Goal: Task Accomplishment & Management: Use online tool/utility

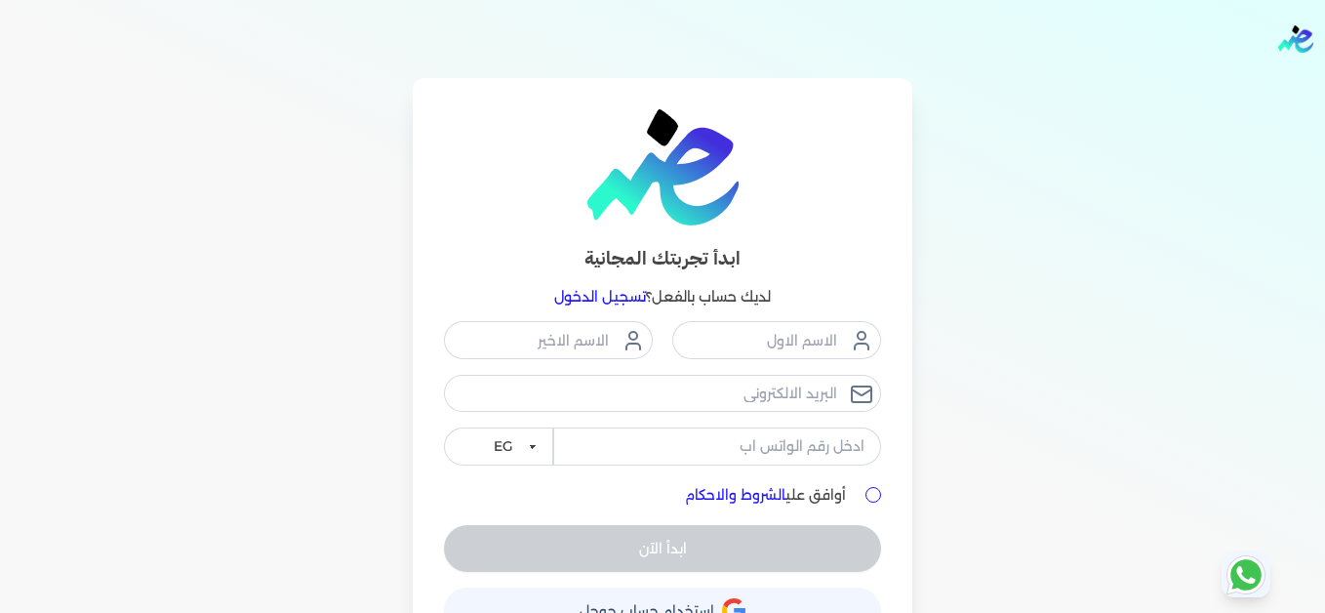
click at [347, 279] on div "ابدأ تجربتك المجانية لديك حساب بالفعل؟ تسجيل الدخول EG KSA أوافق علي الشروط وال…" at bounding box center [662, 371] width 1249 height 587
click at [623, 302] on link "تسجيل الدخول" at bounding box center [600, 297] width 92 height 18
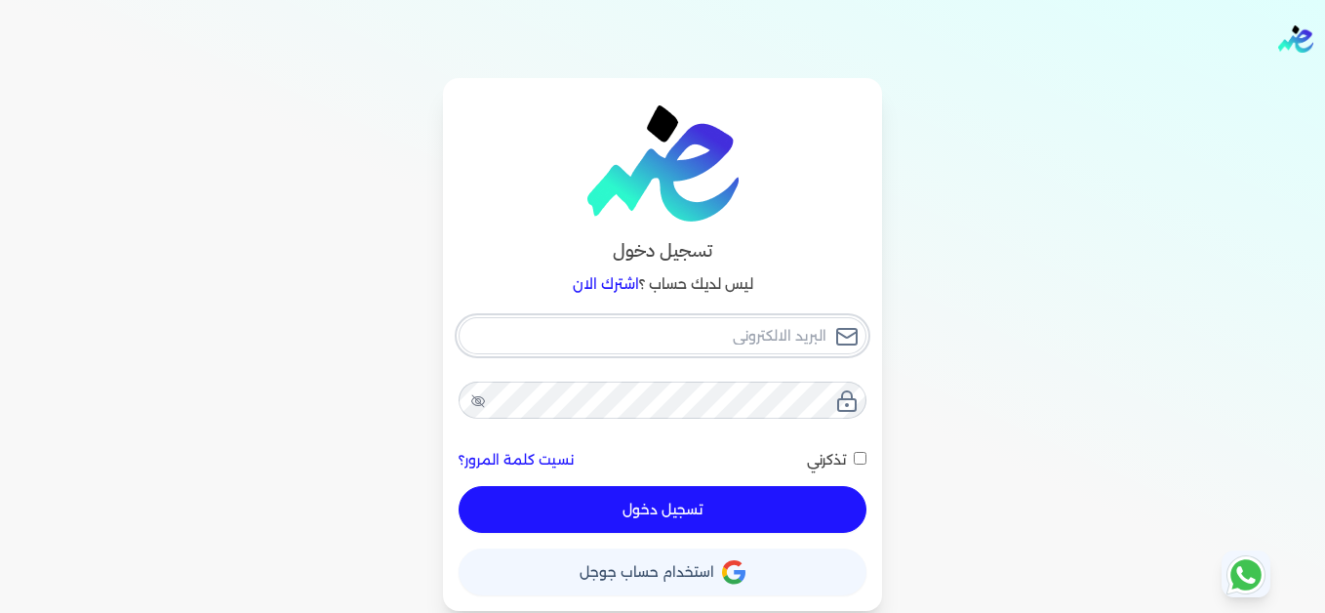
click at [630, 332] on input "email" at bounding box center [662, 335] width 408 height 37
type input "[EMAIL_ADDRESS][DOMAIN_NAME]"
click at [792, 509] on button "تسجيل دخول" at bounding box center [662, 509] width 408 height 47
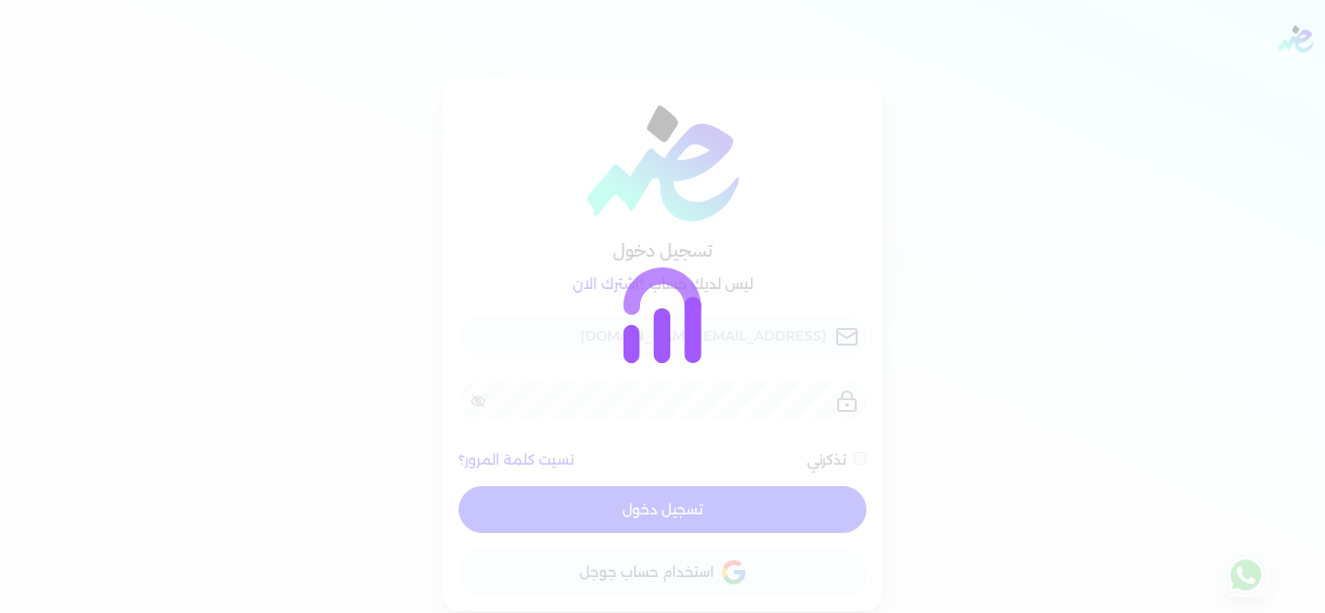
checkbox input "false"
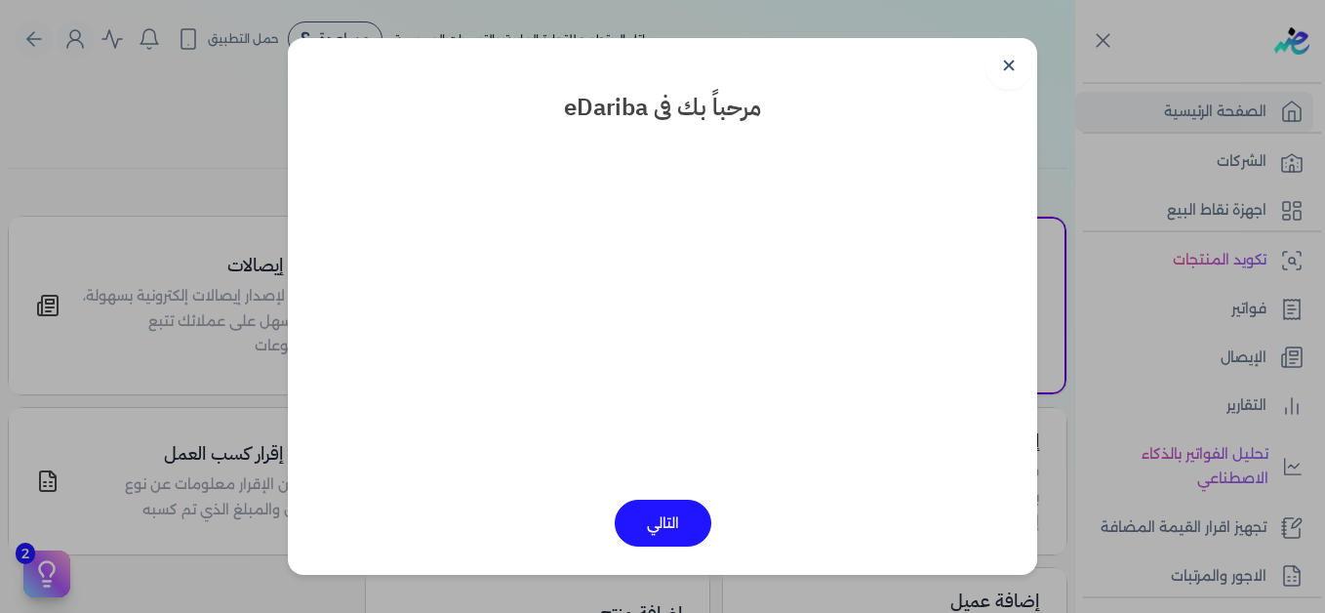
click at [988, 96] on div "✕ مرحباً بك فى eDariba التالي" at bounding box center [662, 306] width 749 height 537
click at [1011, 77] on link "✕" at bounding box center [1008, 66] width 47 height 47
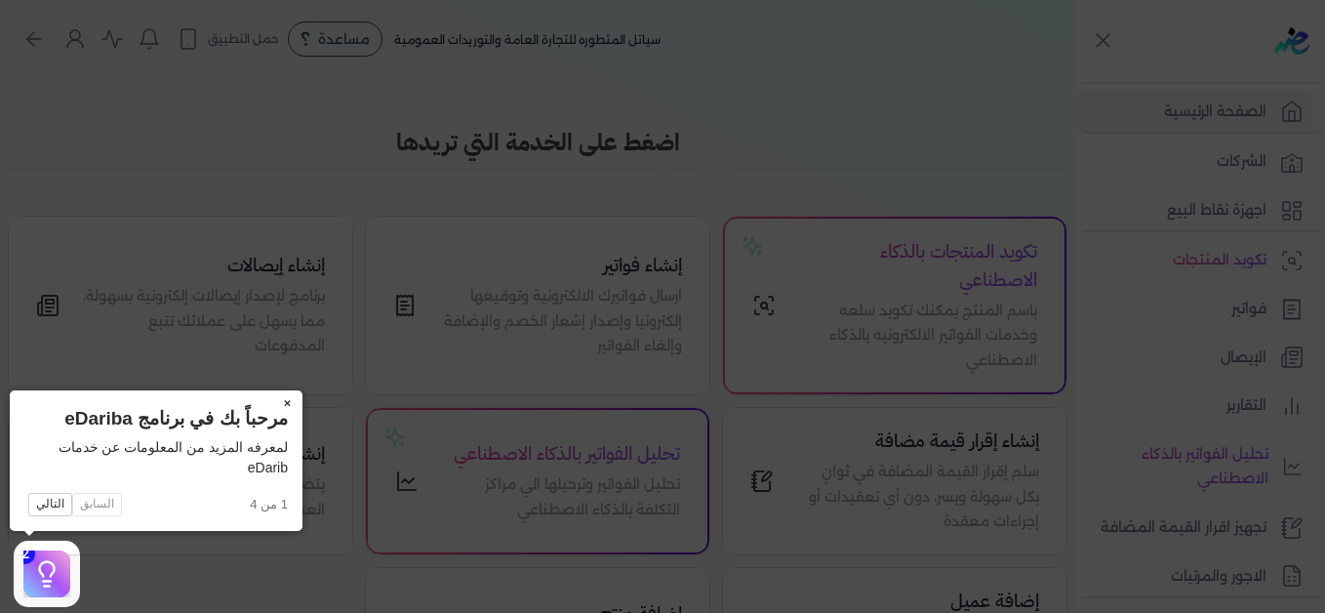
click at [288, 400] on button "×" at bounding box center [286, 403] width 31 height 27
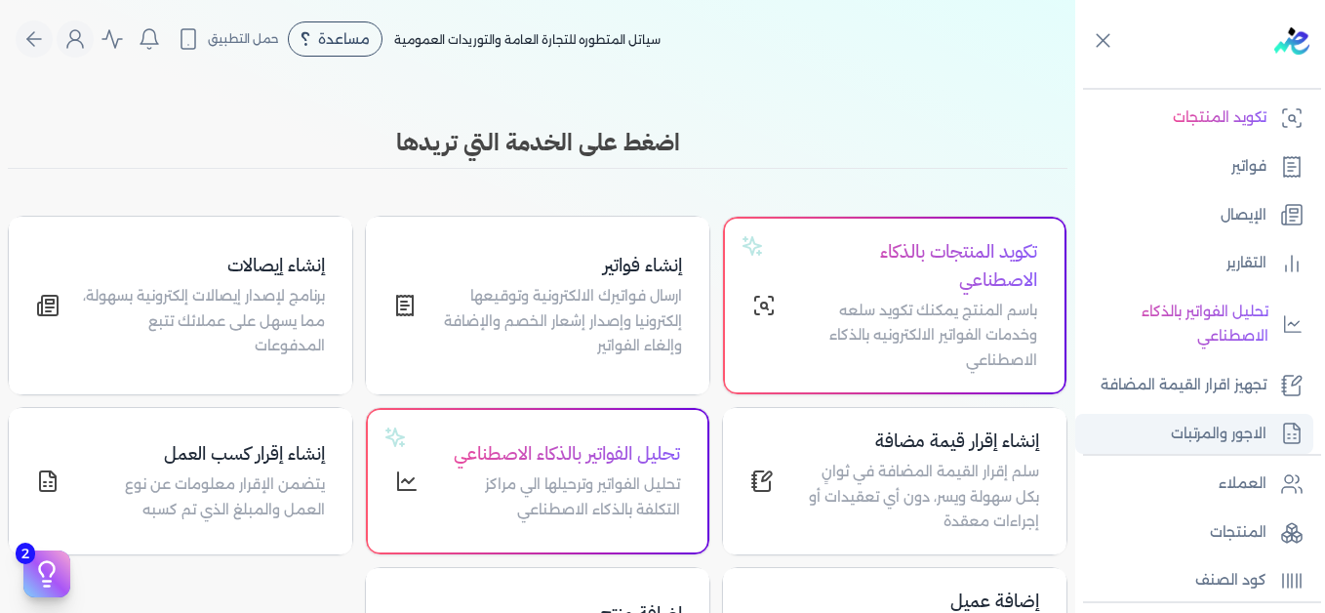
scroll to position [296, 0]
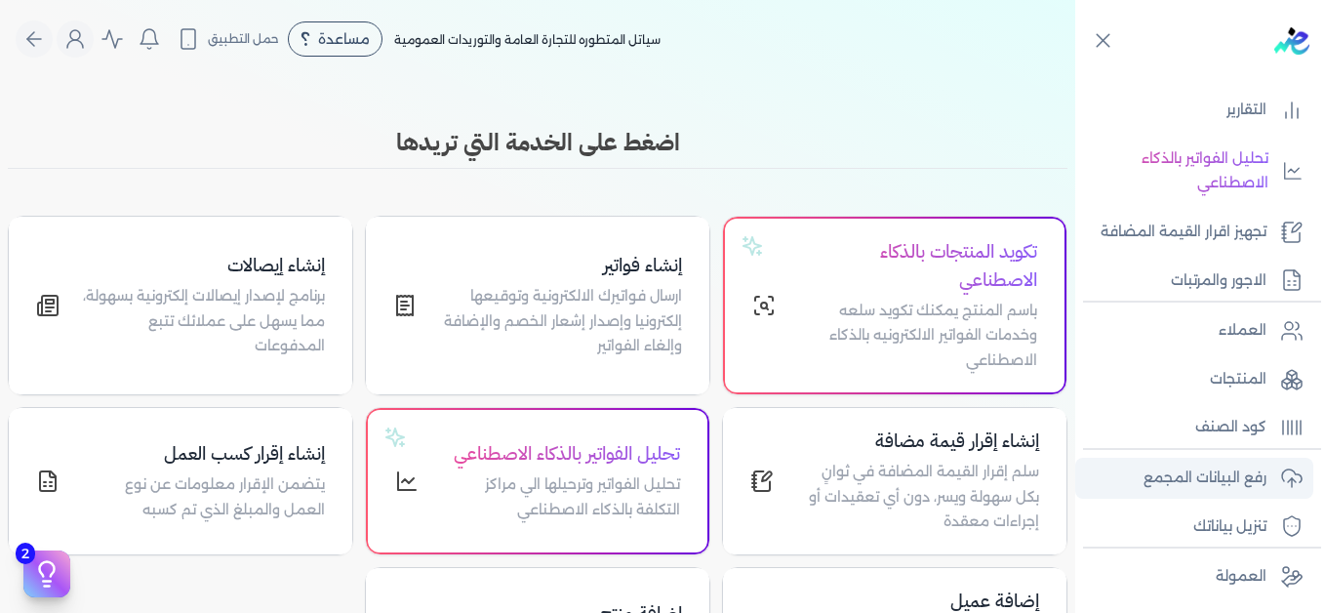
click at [1250, 479] on p "رفع البيانات المجمع" at bounding box center [1204, 477] width 123 height 25
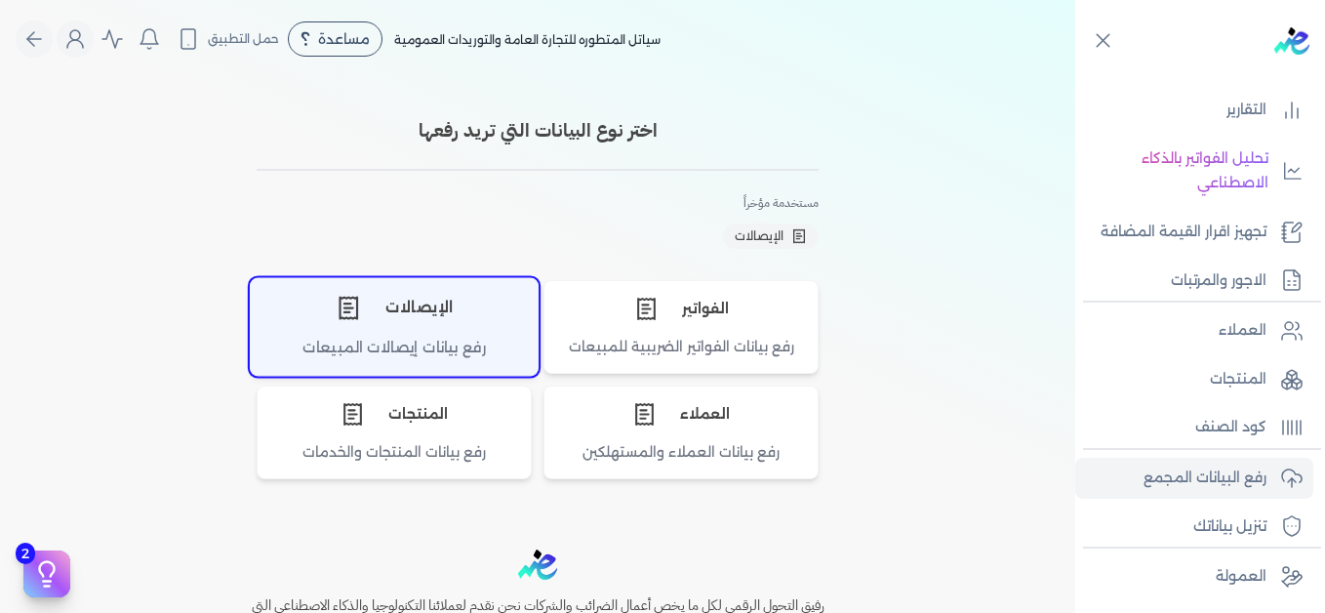
click at [370, 321] on div "الإيصالات" at bounding box center [394, 307] width 287 height 59
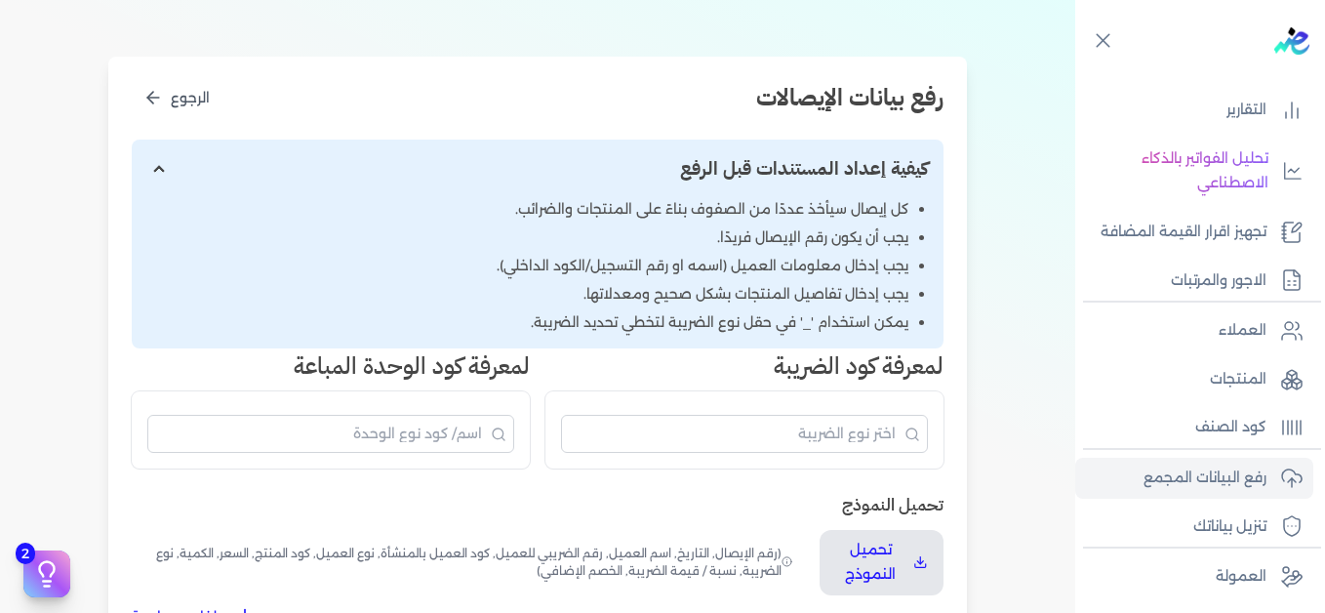
scroll to position [683, 0]
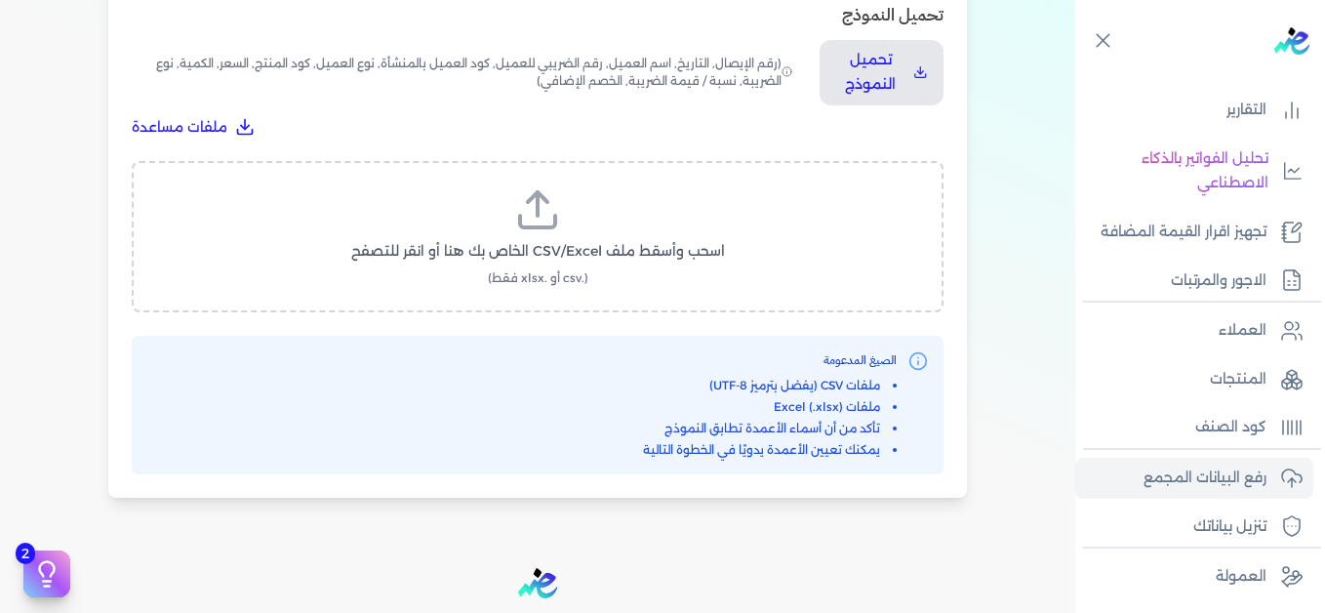
click at [565, 194] on label "اسحب وأسقط ملف CSV/Excel الخاص بك هنا أو انقر للتصفح (.csv أو .xlsx فقط)" at bounding box center [537, 236] width 761 height 100
click at [0, 0] on input "اسحب وأسقط ملف CSV/Excel الخاص بك هنا أو انقر للتصفح (.csv أو .xlsx فقط)" at bounding box center [0, 0] width 0 height 0
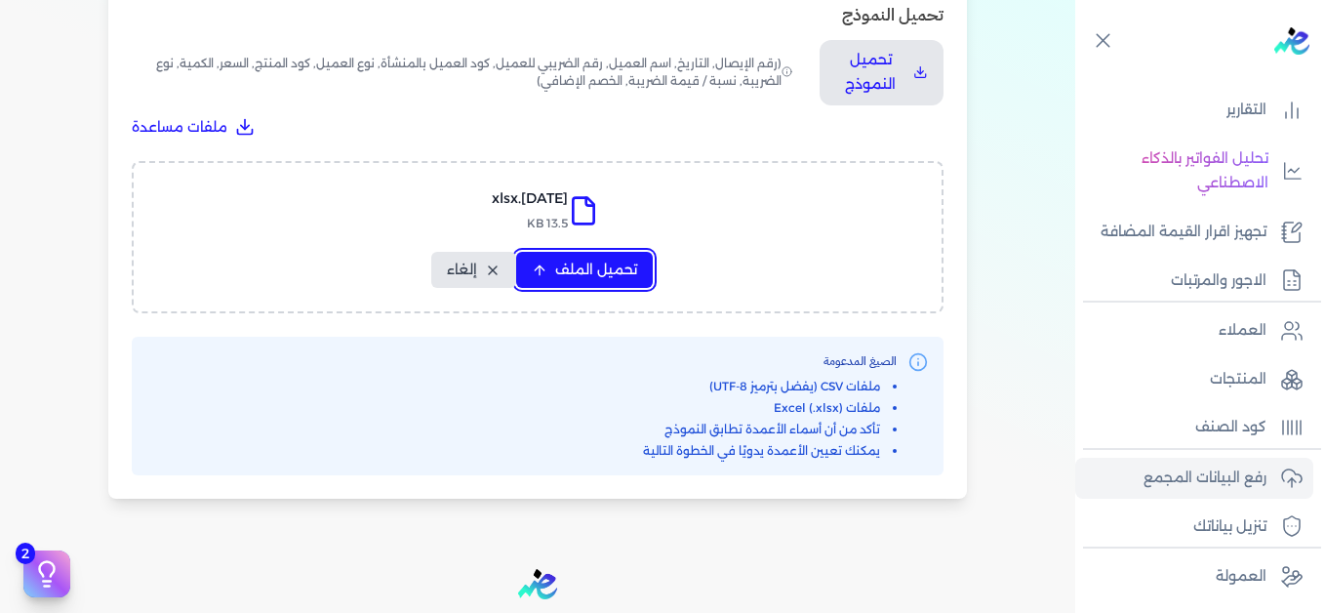
click at [604, 256] on button "تحميل الملف" at bounding box center [584, 270] width 137 height 36
select select "التاريخ"
select select "أسم العميل"
select select "نوع العميل"
select select "وصف البند"
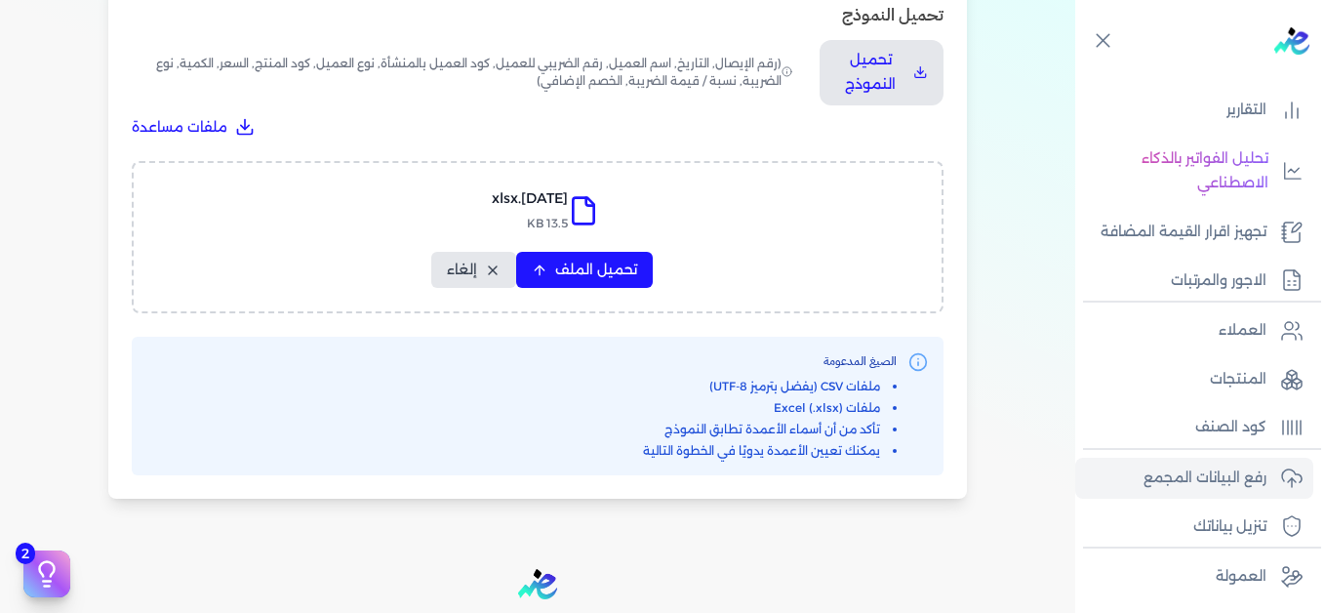
select select "السعر"
select select "الكمية"
select select "نوع الضريبة"
select select "نسبة / قيمة الضريبة"
select select "خصم اضافي"
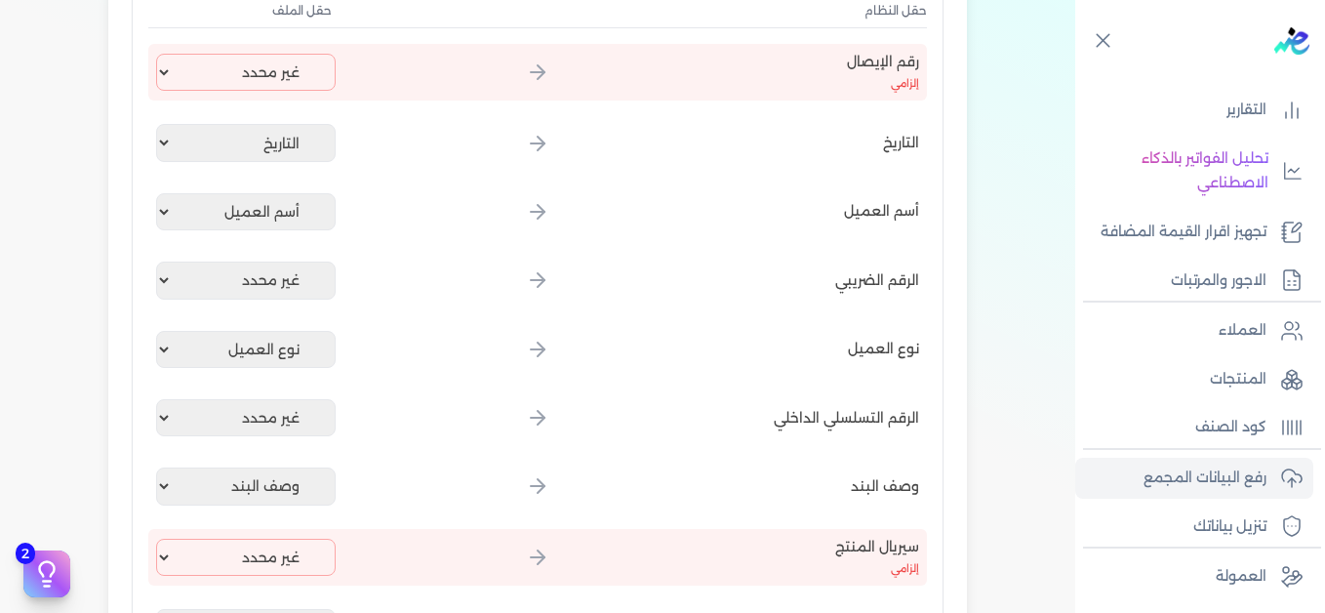
scroll to position [390, 0]
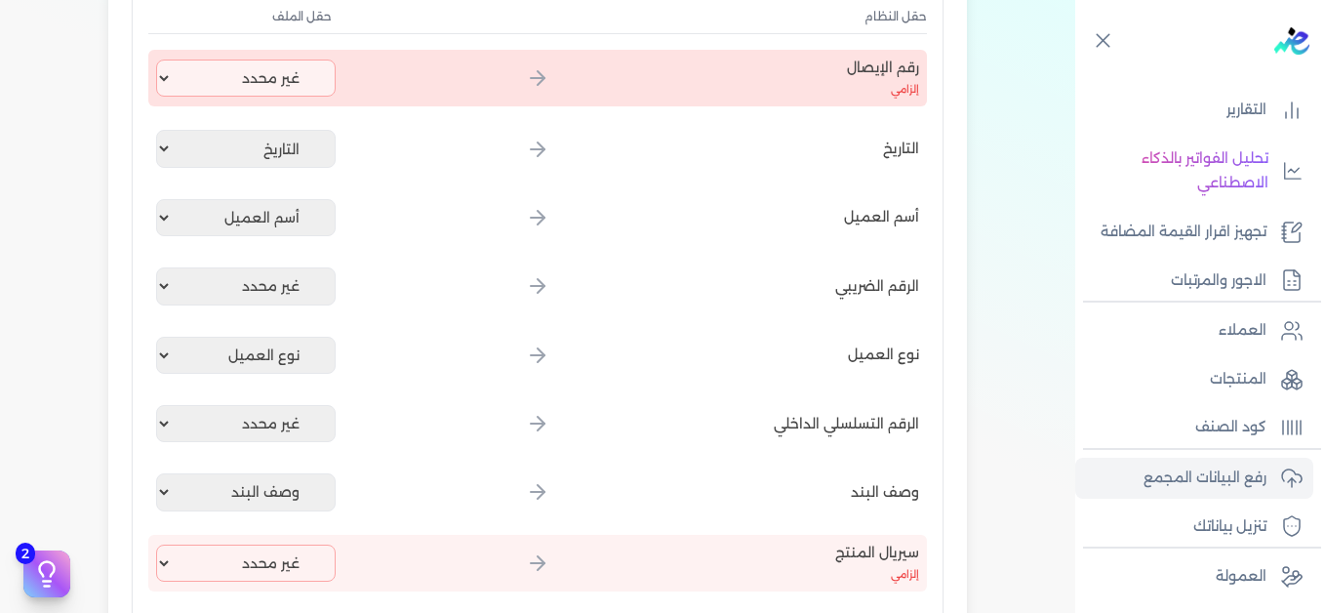
click at [253, 55] on div "رقم الإيصال إلزامي غير محدد إيصال رقم التاريخ كود العميل بالمنشأة أسم العميل ال…" at bounding box center [537, 78] width 778 height 57
click at [252, 74] on select "غير محدد إيصال رقم التاريخ كود العميل بالمنشأة أسم العميل الرقم الضريبي للعميل …" at bounding box center [245, 78] width 179 height 37
select select "إيصال رقم"
click at [160, 60] on select "غير محدد إيصال رقم التاريخ كود العميل بالمنشأة أسم العميل الرقم الضريبي للعميل …" at bounding box center [245, 78] width 179 height 37
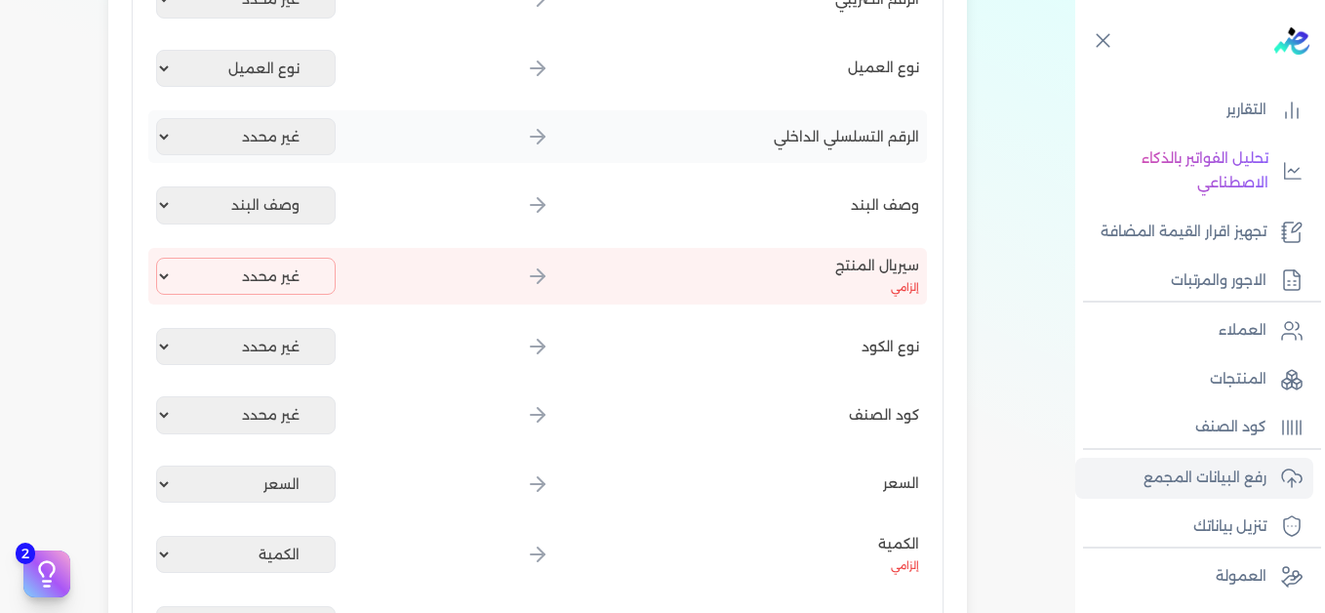
scroll to position [683, 0]
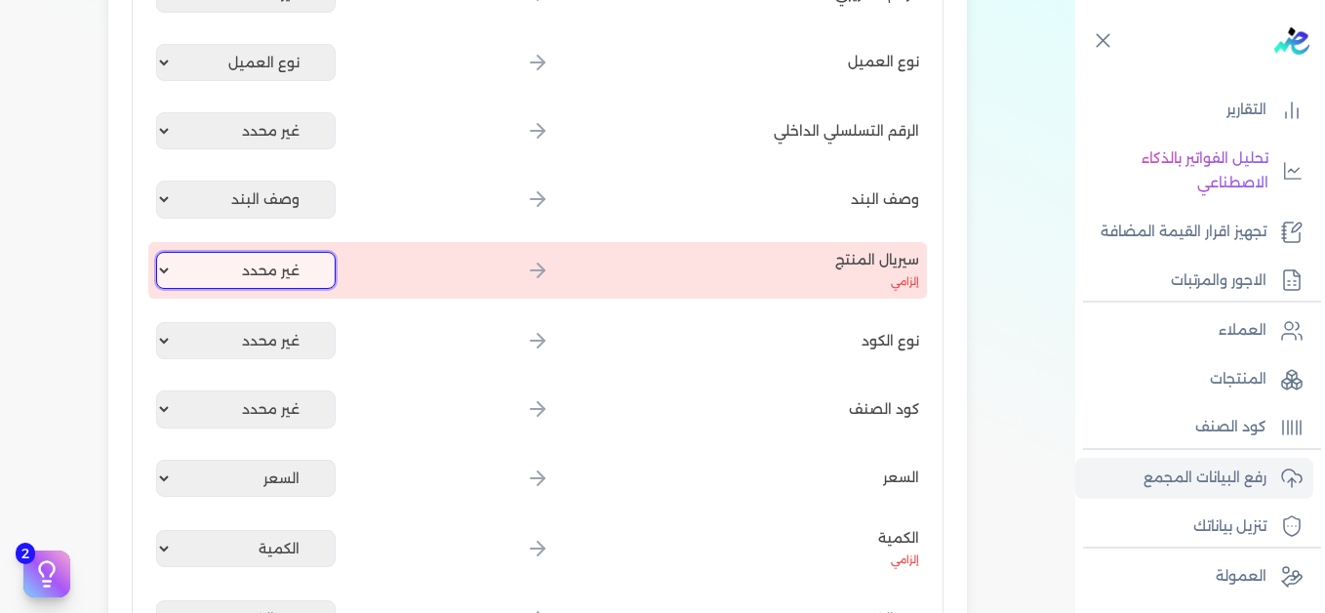
click at [293, 268] on select "غير محدد إيصال رقم التاريخ كود العميل بالمنشأة أسم العميل الرقم الضريبي للعميل …" at bounding box center [245, 270] width 179 height 37
select select "كود المنتج الداخلي"
click at [160, 252] on select "غير محدد إيصال رقم التاريخ كود العميل بالمنشأة أسم العميل الرقم الضريبي للعميل …" at bounding box center [245, 270] width 179 height 37
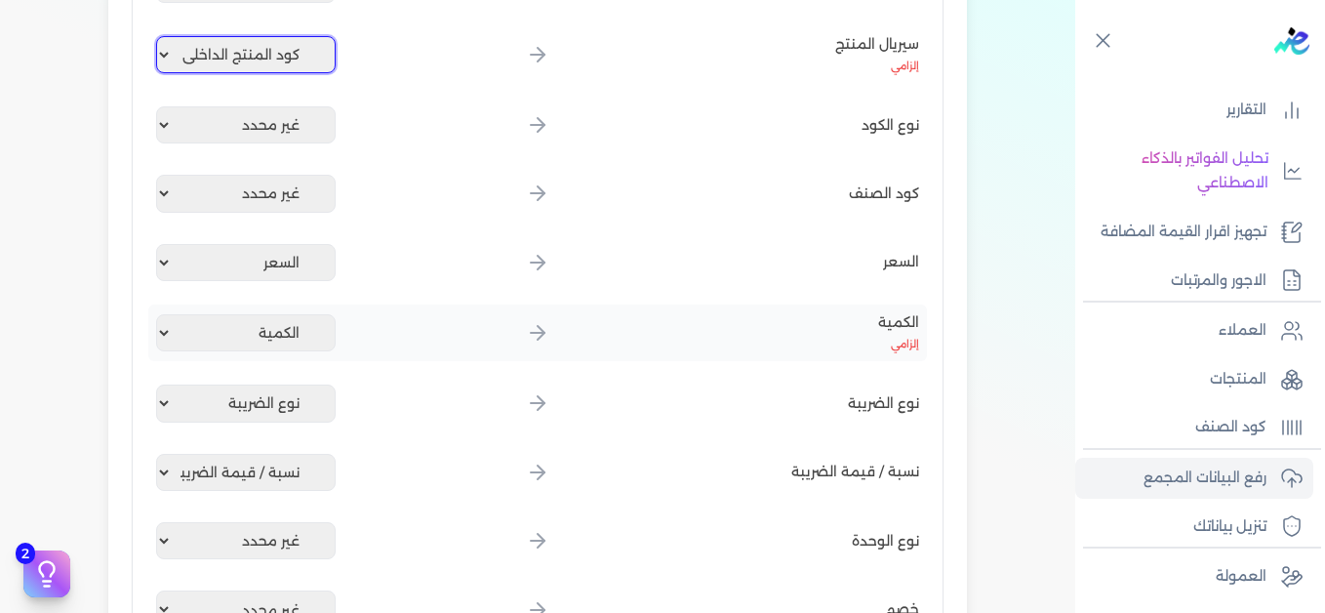
scroll to position [780, 0]
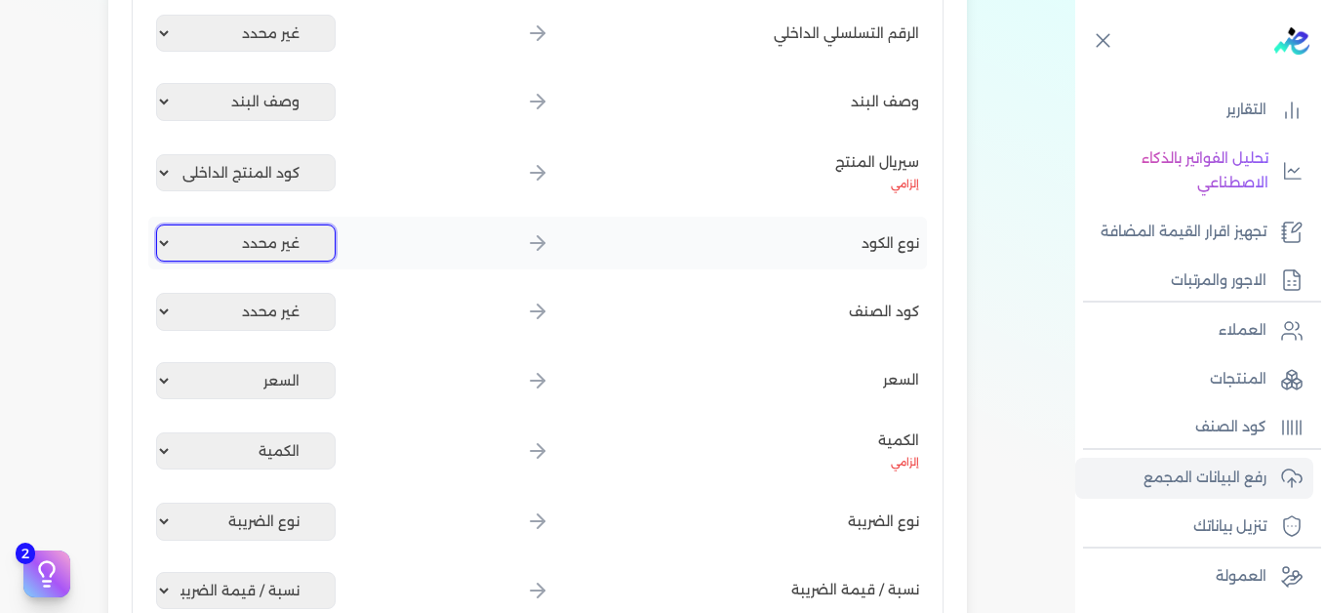
click at [169, 241] on select "غير محدد إيصال رقم التاريخ كود العميل بالمنشأة أسم العميل الرقم الضريبي للعميل …" at bounding box center [245, 242] width 179 height 37
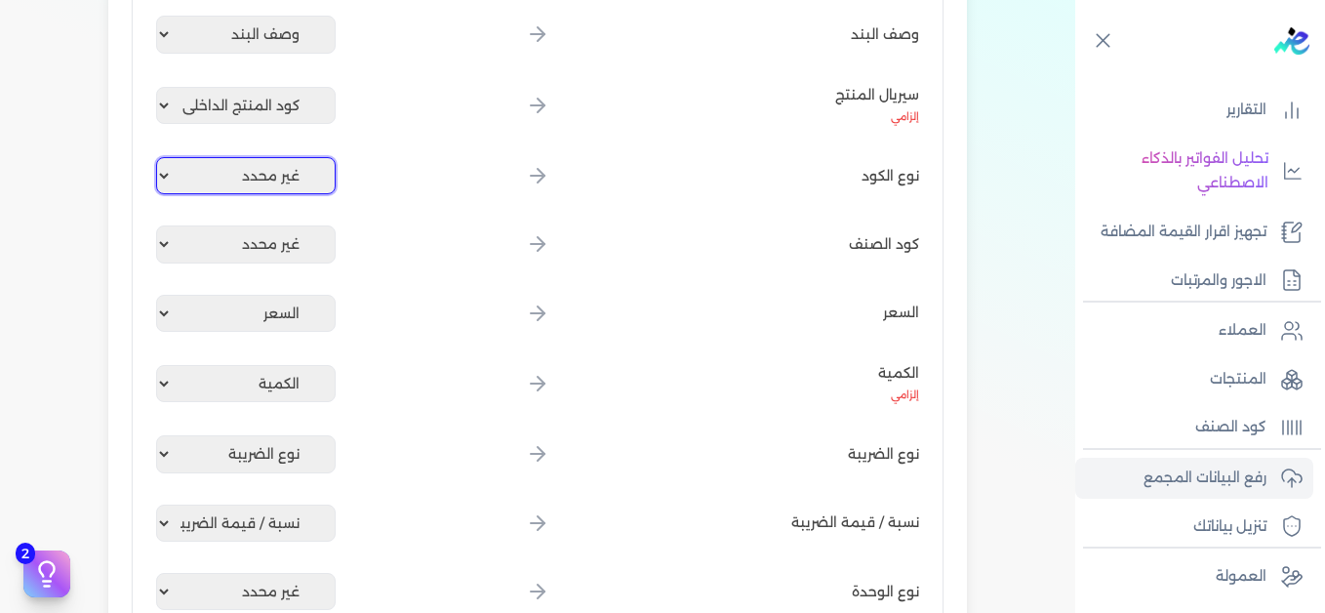
scroll to position [878, 0]
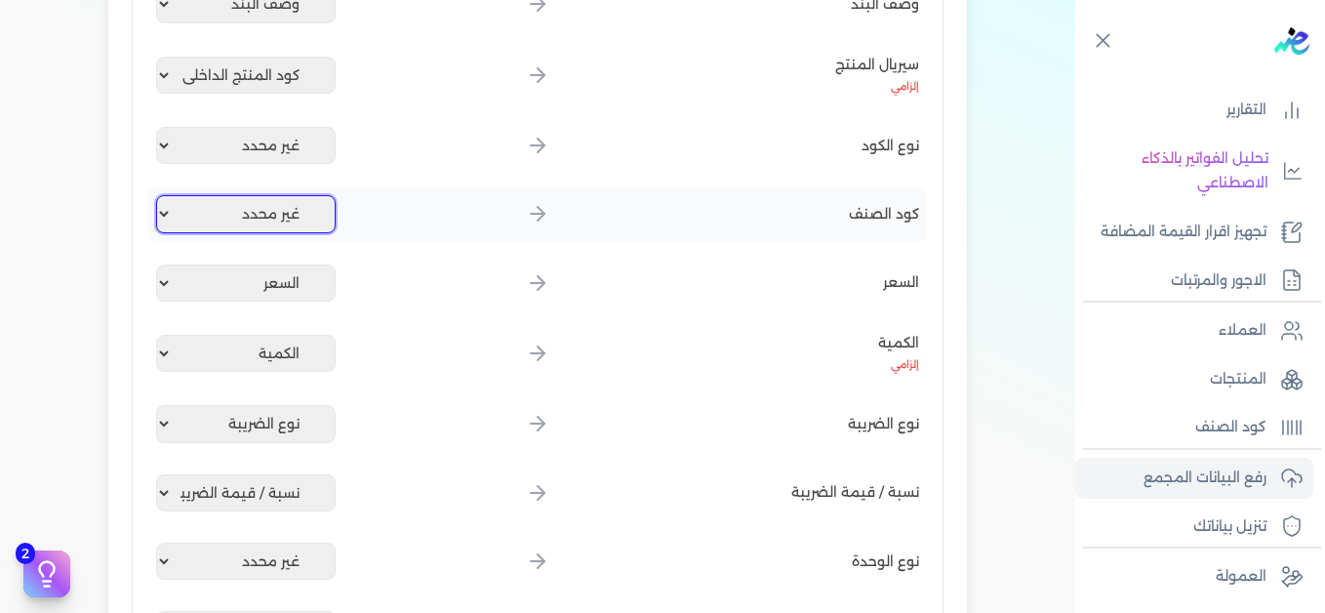
click at [275, 218] on select "غير محدد إيصال رقم التاريخ كود العميل بالمنشأة أسم العميل الرقم الضريبي للعميل …" at bounding box center [245, 213] width 179 height 37
click at [58, 181] on div "اختيار النوع رفع الملف 3 تعيين الأعمدة 4 مراجعة ومعالجة رفع بيانات الإيصالات ال…" at bounding box center [537, 28] width 1075 height 1657
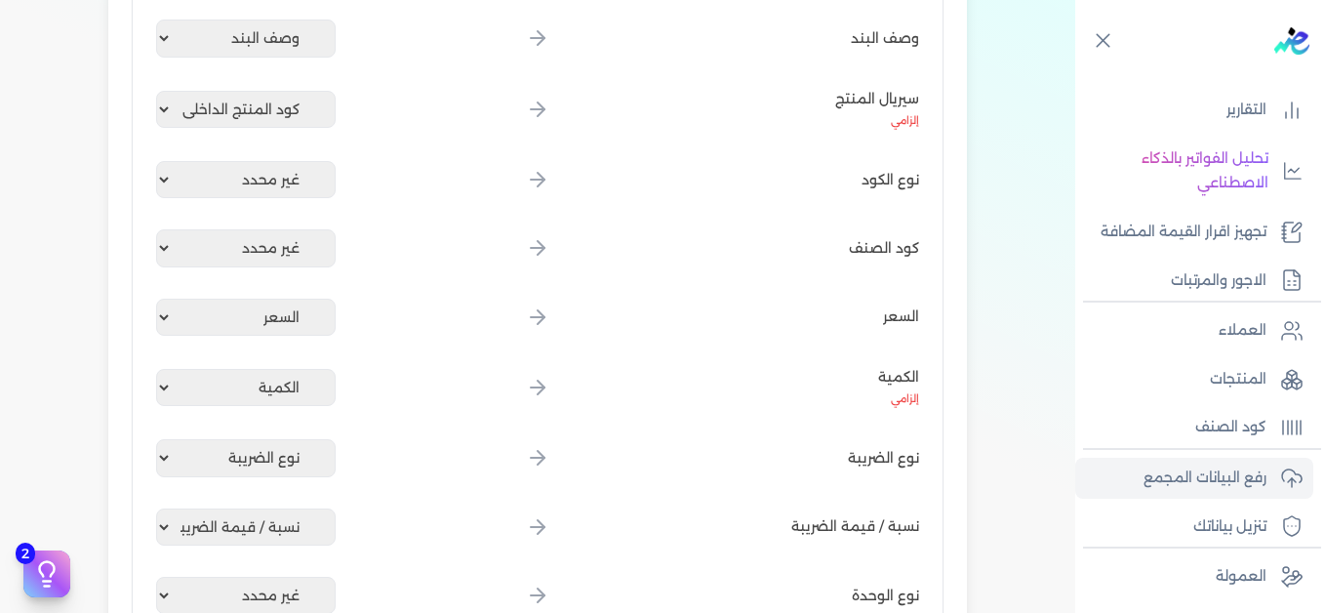
scroll to position [1073, 0]
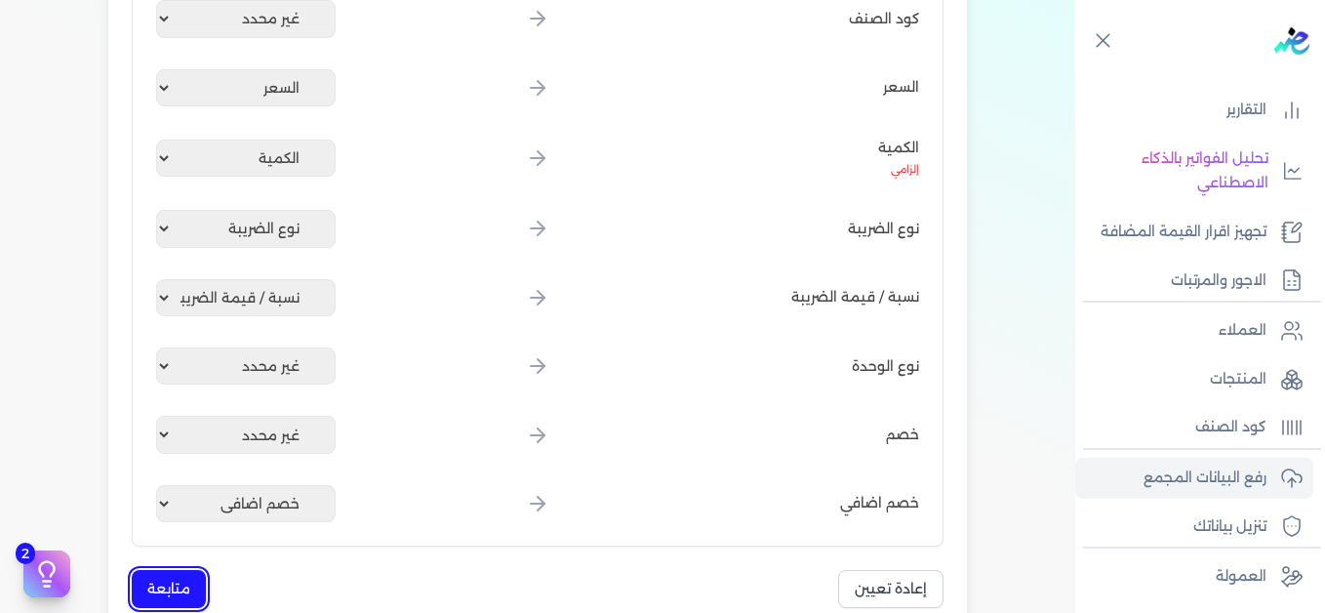
click at [172, 581] on button "متابعة" at bounding box center [169, 589] width 74 height 38
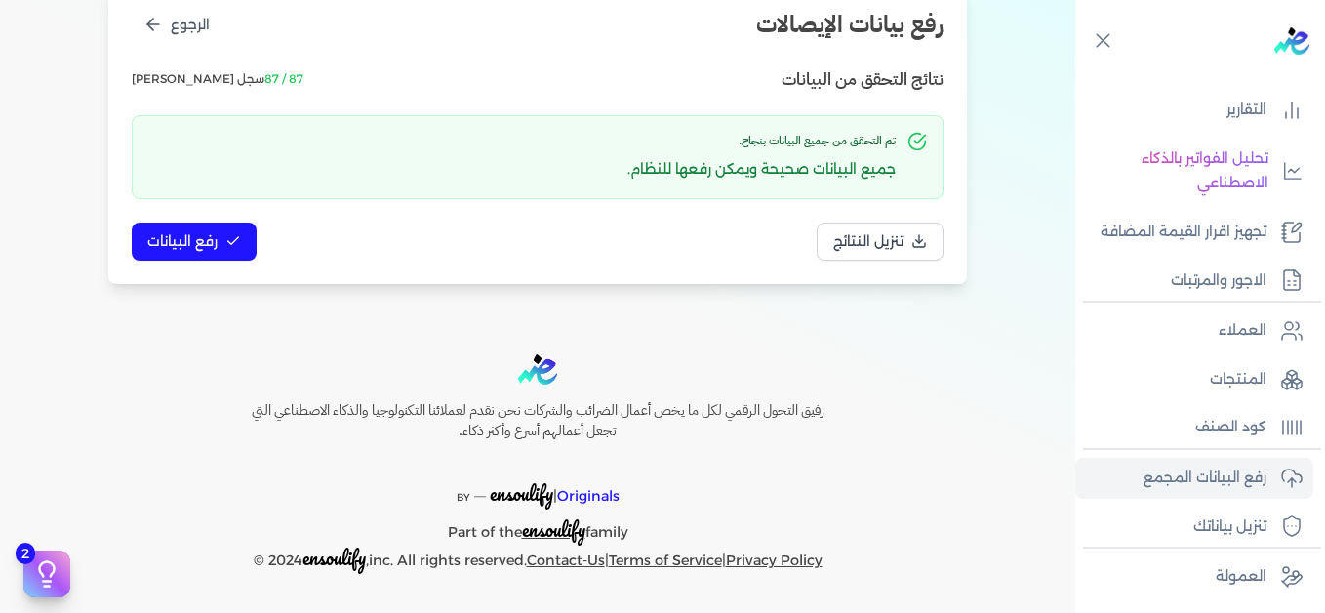
scroll to position [266, 0]
click at [196, 237] on span "رفع البيانات" at bounding box center [182, 241] width 70 height 20
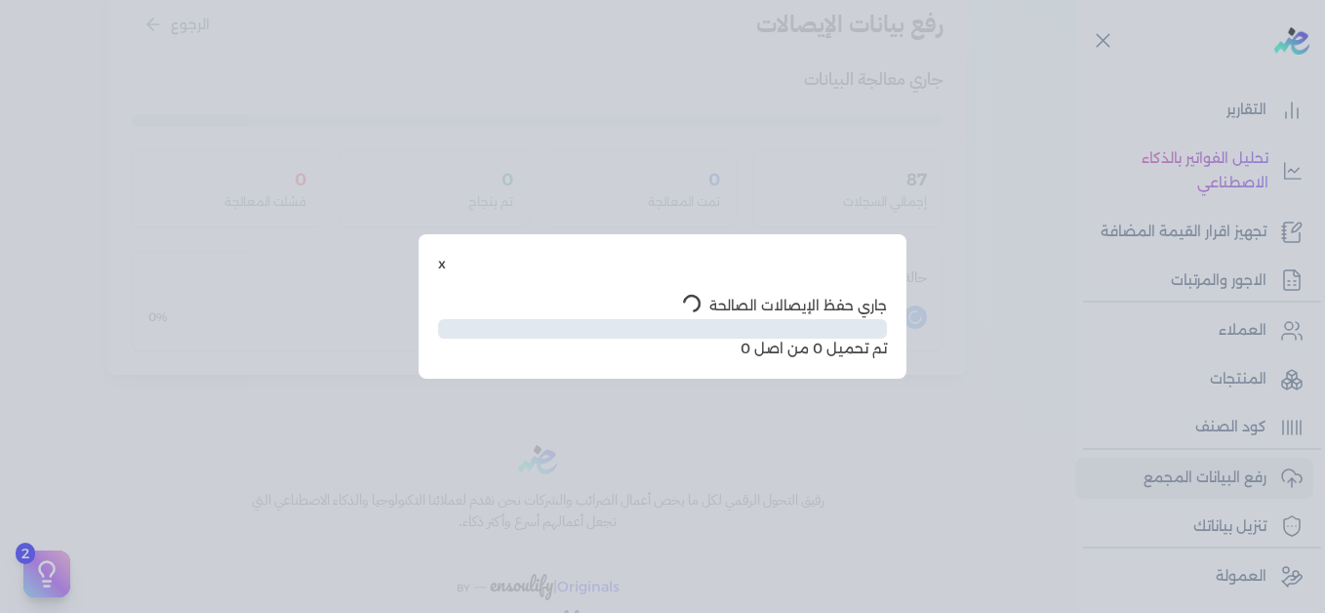
scroll to position [159, 0]
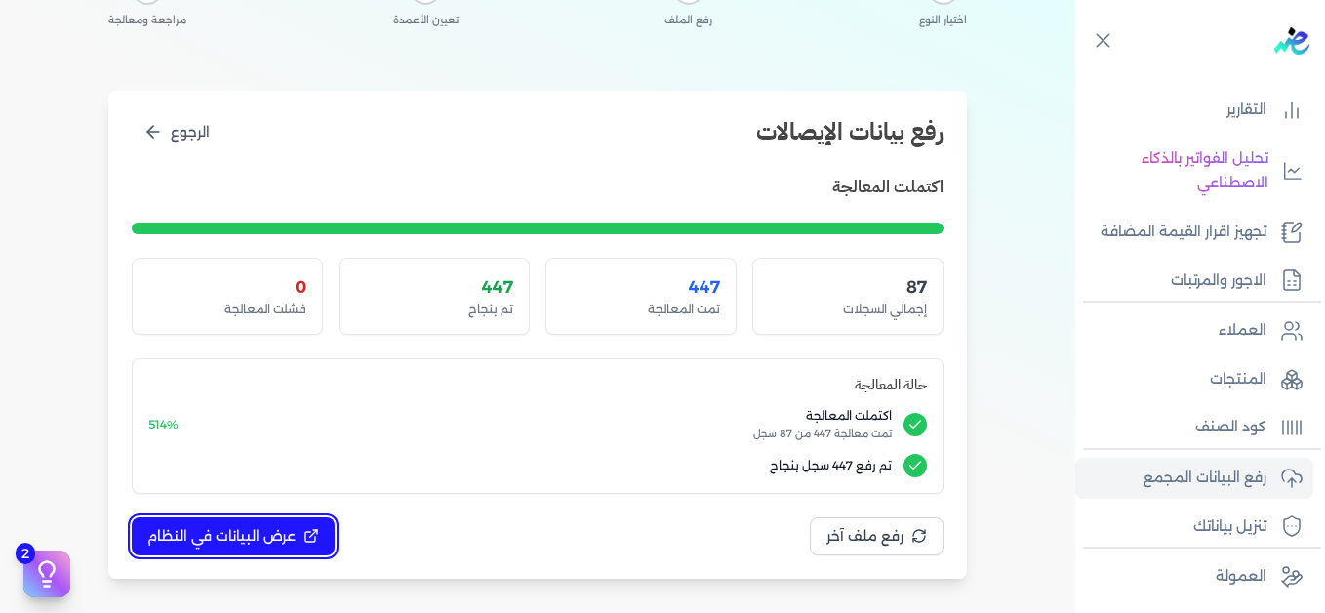
click at [243, 538] on span "عرض البيانات في النظام" at bounding box center [221, 536] width 148 height 20
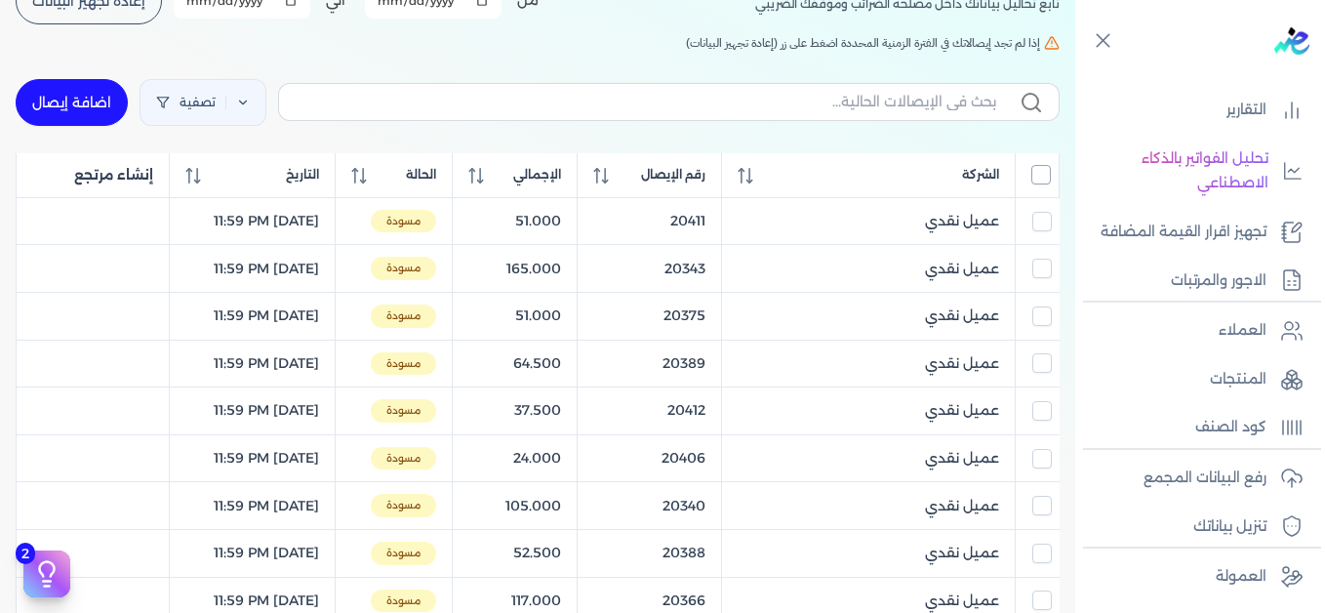
click at [1046, 174] on input "All items unselected" at bounding box center [1041, 175] width 20 height 20
checkbox input "true"
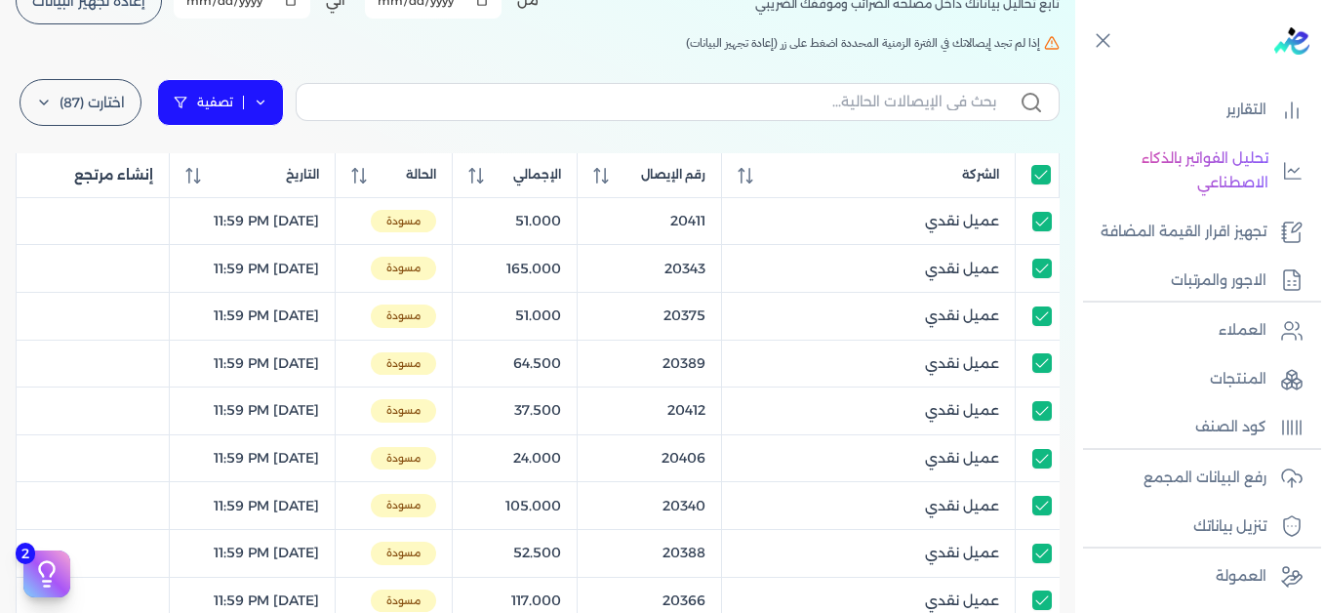
click at [280, 105] on link "تصفية" at bounding box center [220, 102] width 127 height 47
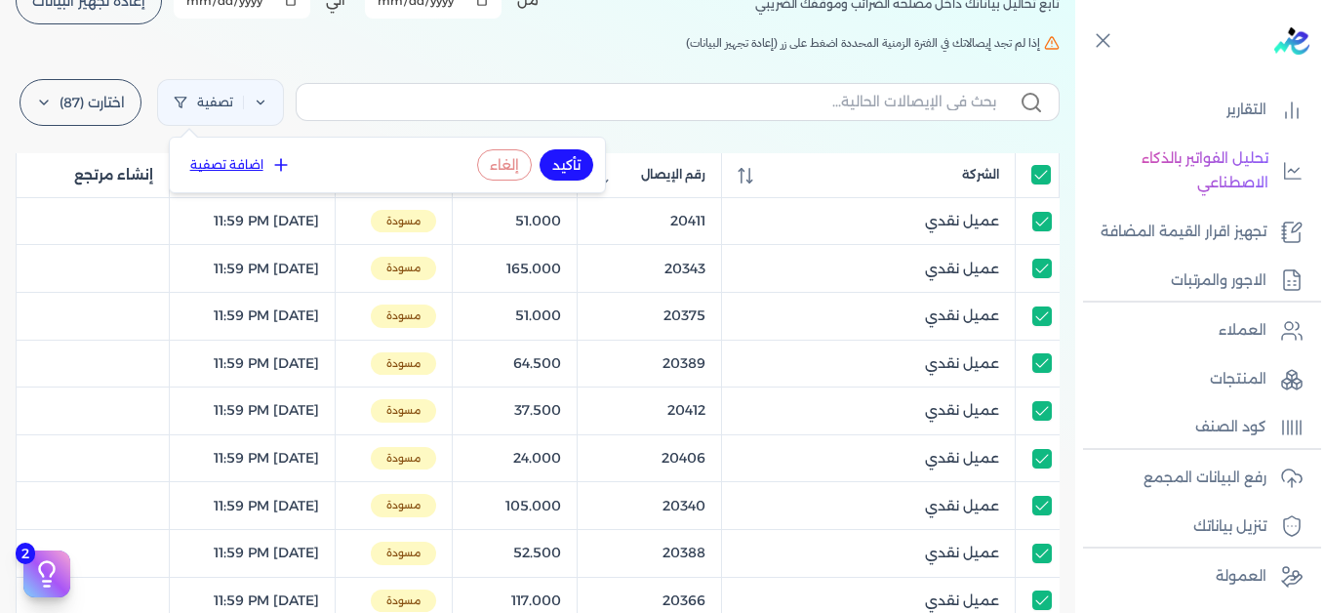
click at [279, 166] on icon at bounding box center [281, 165] width 20 height 20
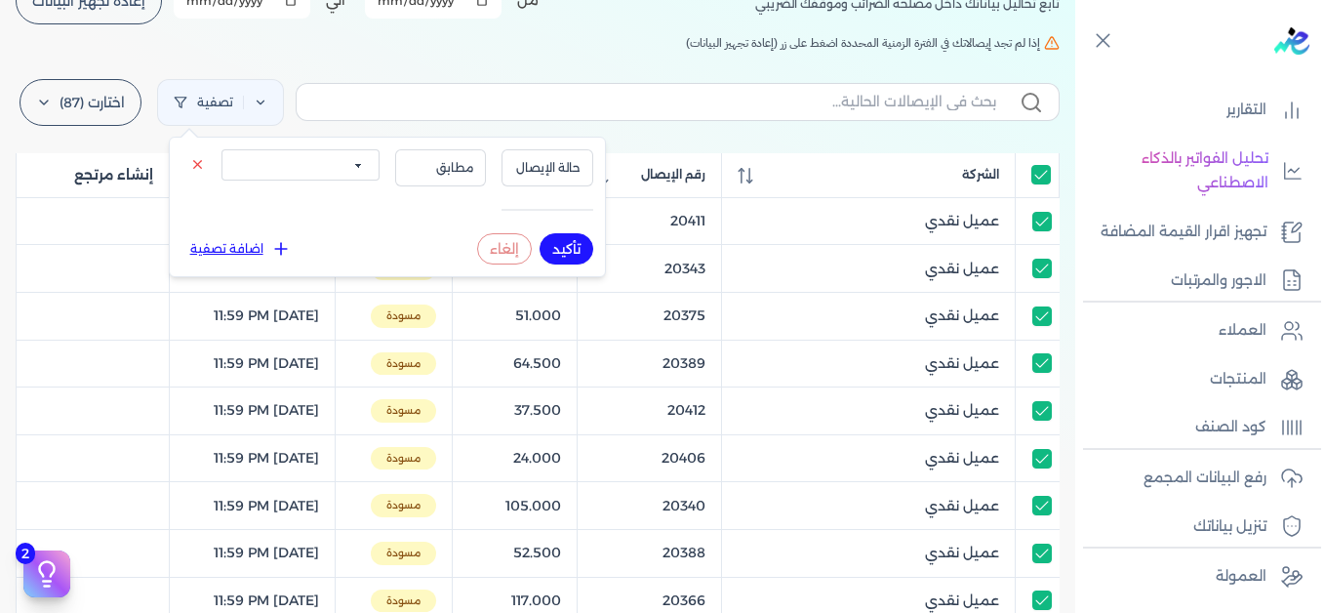
click at [281, 166] on select "الكل مقبولة غير مقبولة يتم مراجعتها ملغية مرفوضة مسودة" at bounding box center [300, 164] width 158 height 31
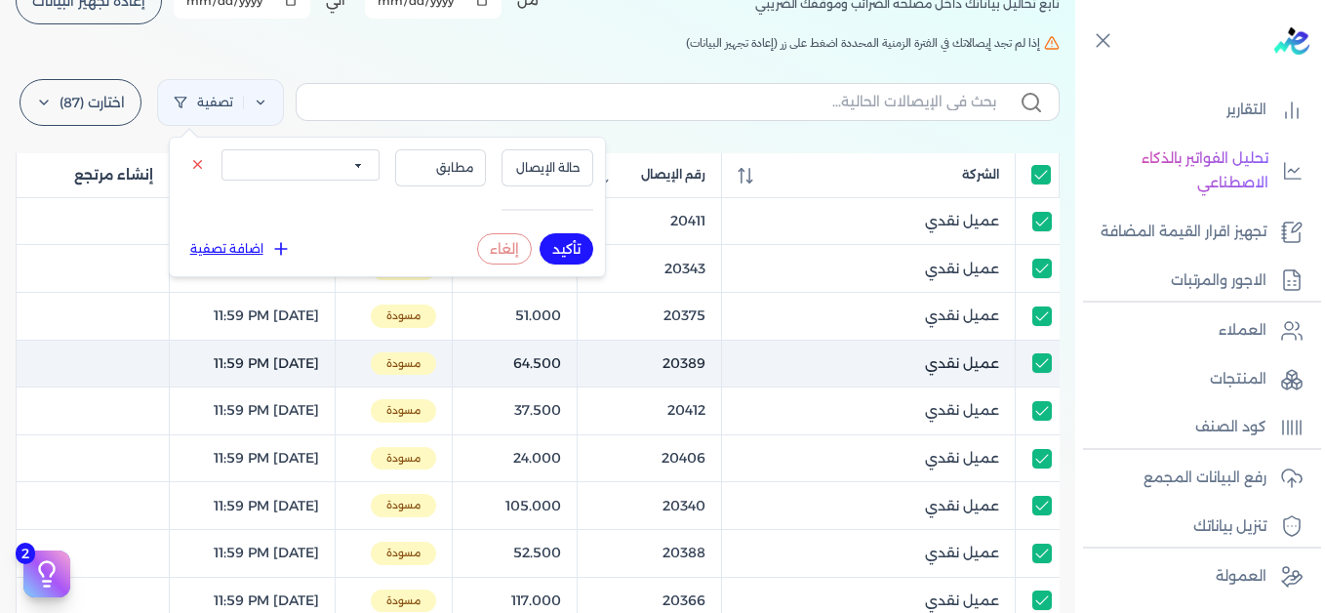
select select "draft"
click at [221, 149] on select "الكل مقبولة غير مقبولة يتم مراجعتها ملغية مرفوضة مسودة" at bounding box center [300, 164] width 158 height 31
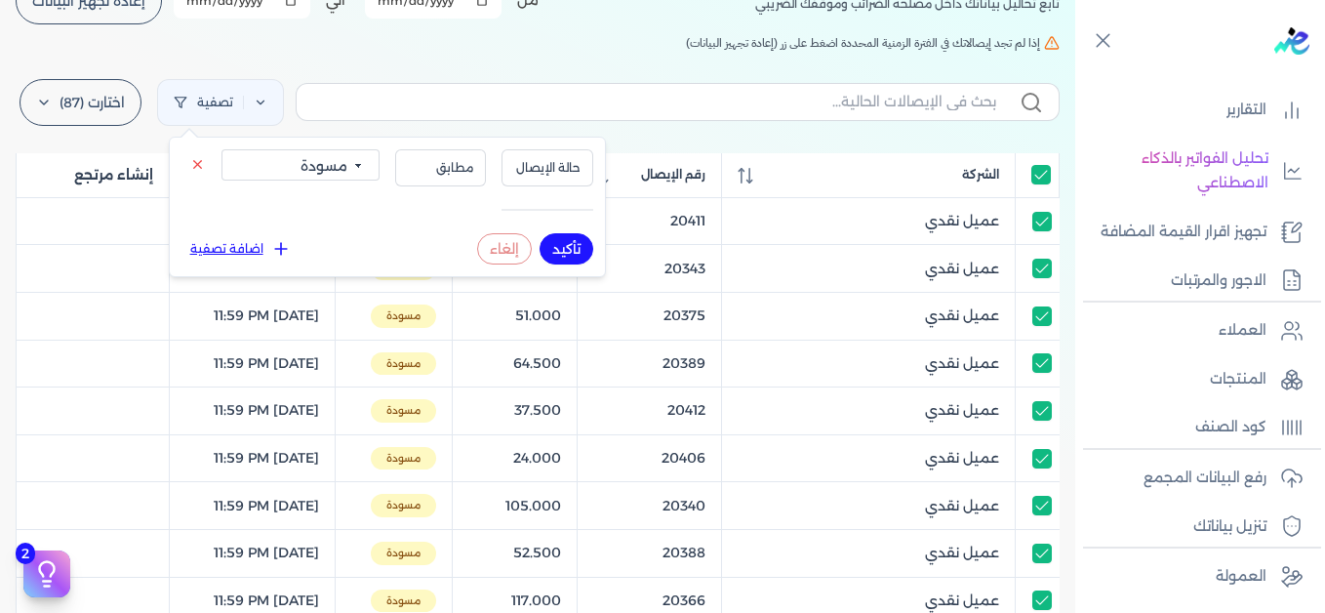
click at [568, 245] on button "تأكيد" at bounding box center [566, 248] width 54 height 31
click at [397, 57] on div "الإيصالات تابع تحاليل بياناتك داخل مصلحه الضرائب وموقفك الضريبي أختر المدة الزم…" at bounding box center [537, 560] width 1075 height 1283
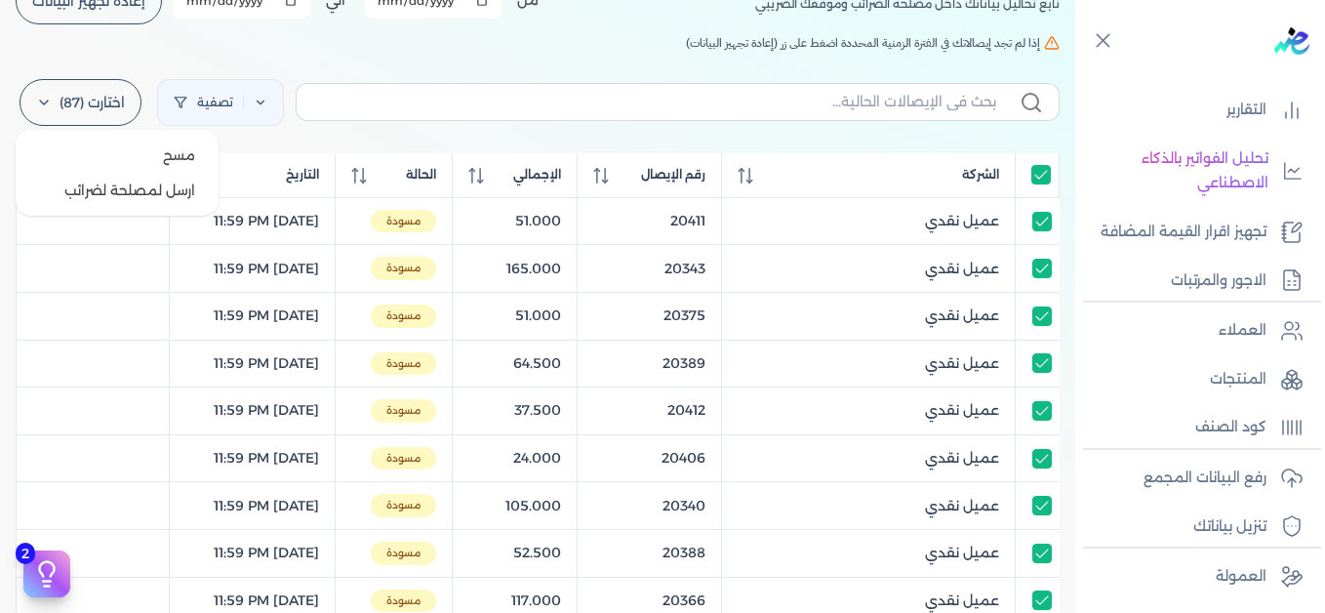
click at [48, 100] on icon at bounding box center [44, 102] width 8 height 4
click at [184, 147] on span "مسح" at bounding box center [179, 155] width 32 height 20
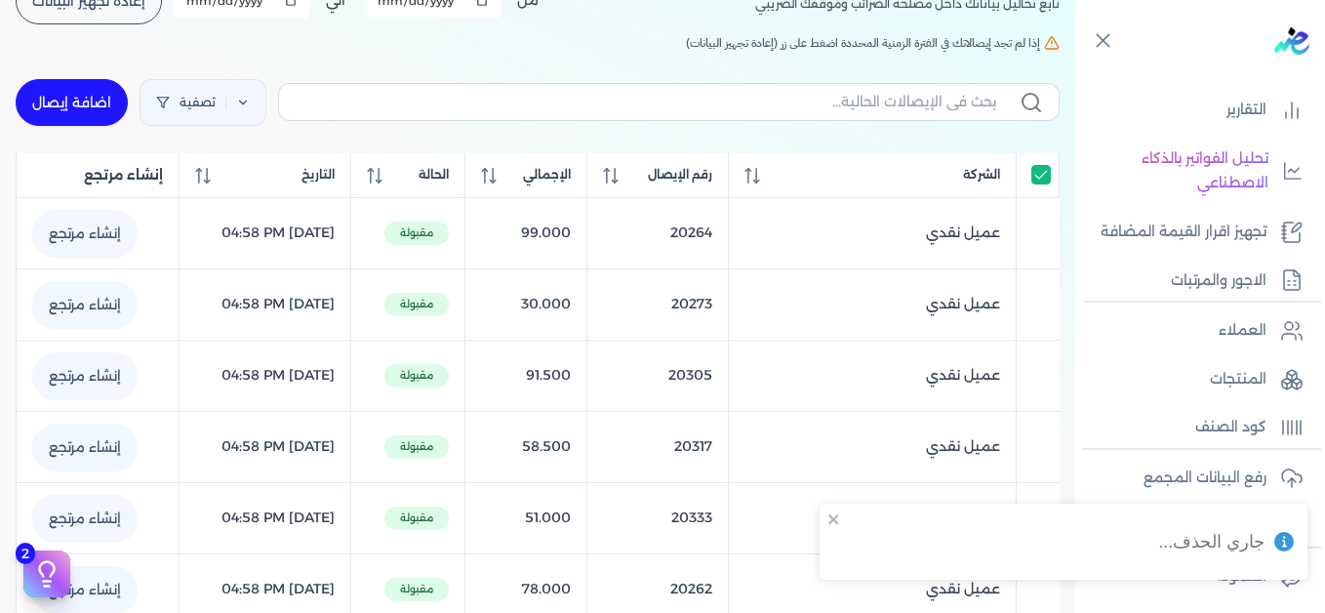
checkbox input "true"
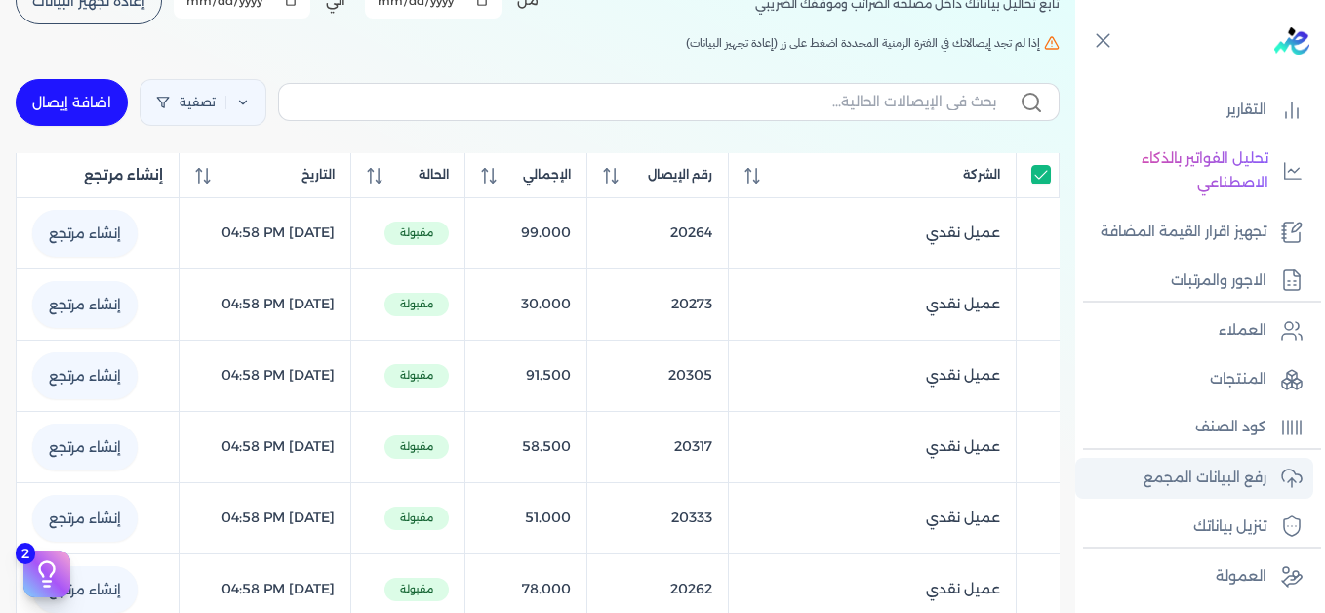
click at [1182, 481] on p "رفع البيانات المجمع" at bounding box center [1204, 477] width 123 height 25
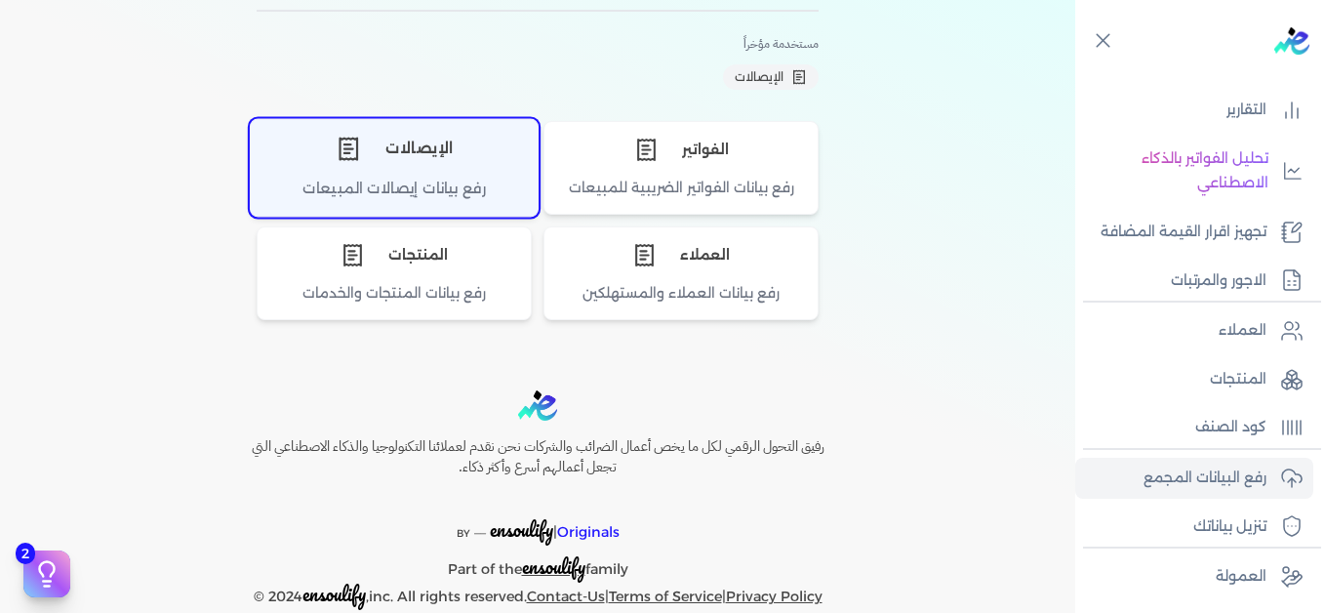
click at [364, 171] on div "الإيصالات" at bounding box center [394, 148] width 287 height 59
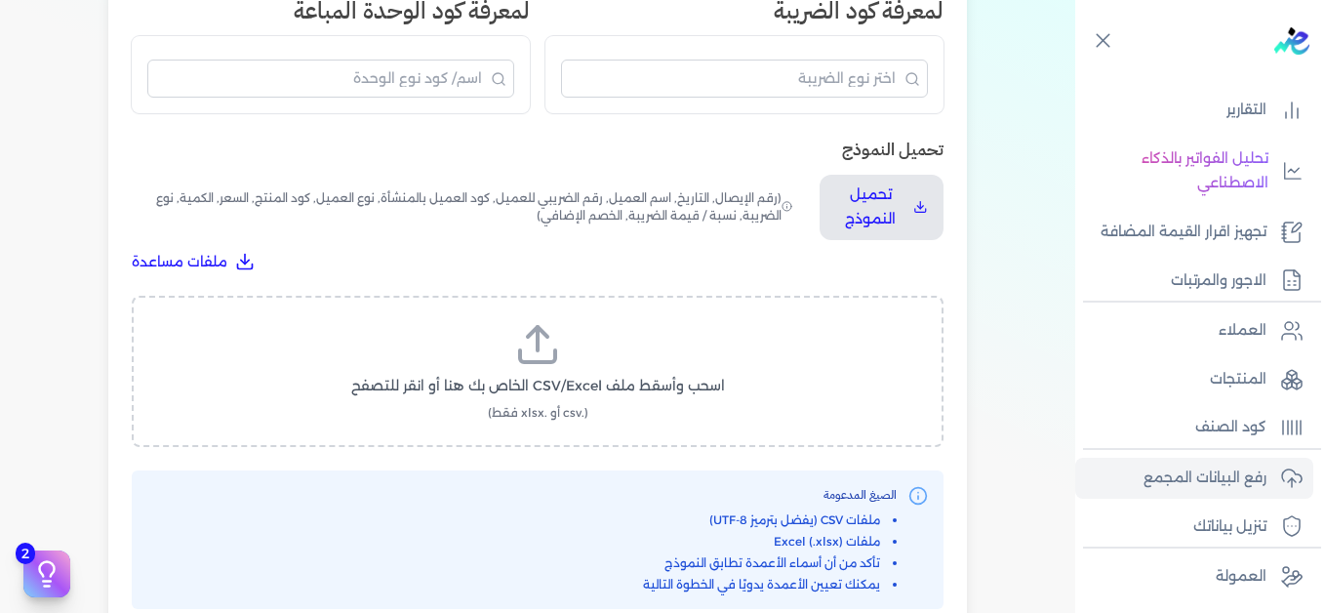
scroll to position [599, 0]
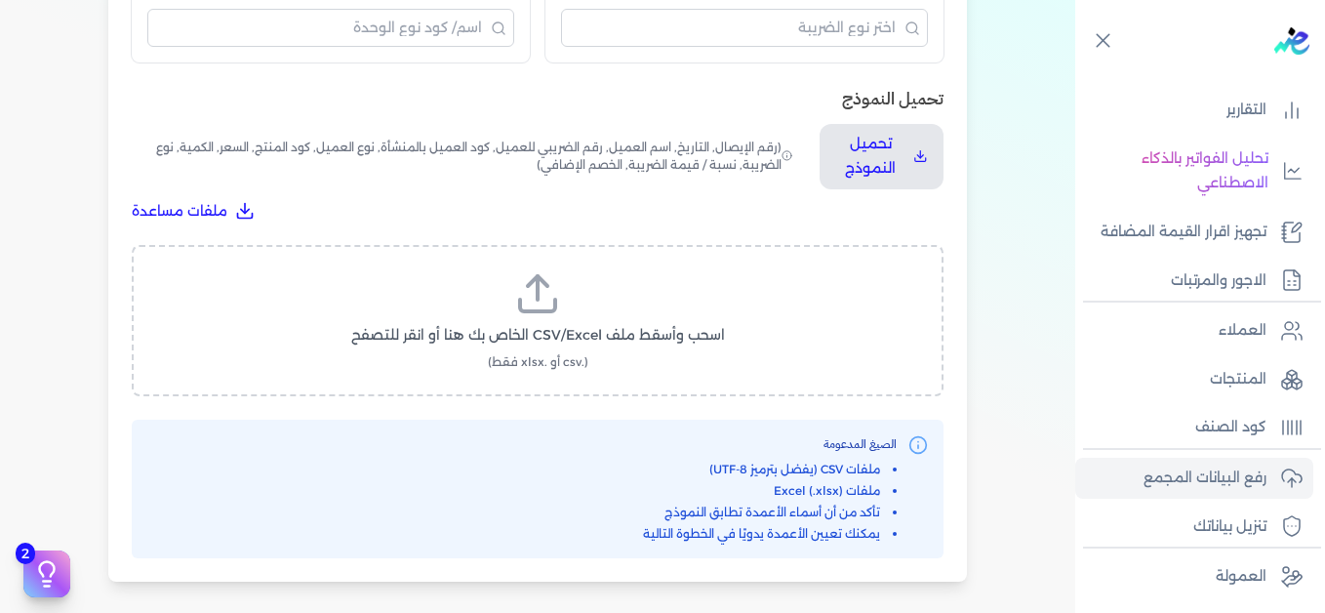
click at [579, 312] on label "اسحب وأسقط ملف CSV/Excel الخاص بك هنا أو انقر للتصفح (.csv أو .xlsx فقط)" at bounding box center [537, 320] width 761 height 100
click at [0, 0] on input "اسحب وأسقط ملف CSV/Excel الخاص بك هنا أو انقر للتصفح (.csv أو .xlsx فقط)" at bounding box center [0, 0] width 0 height 0
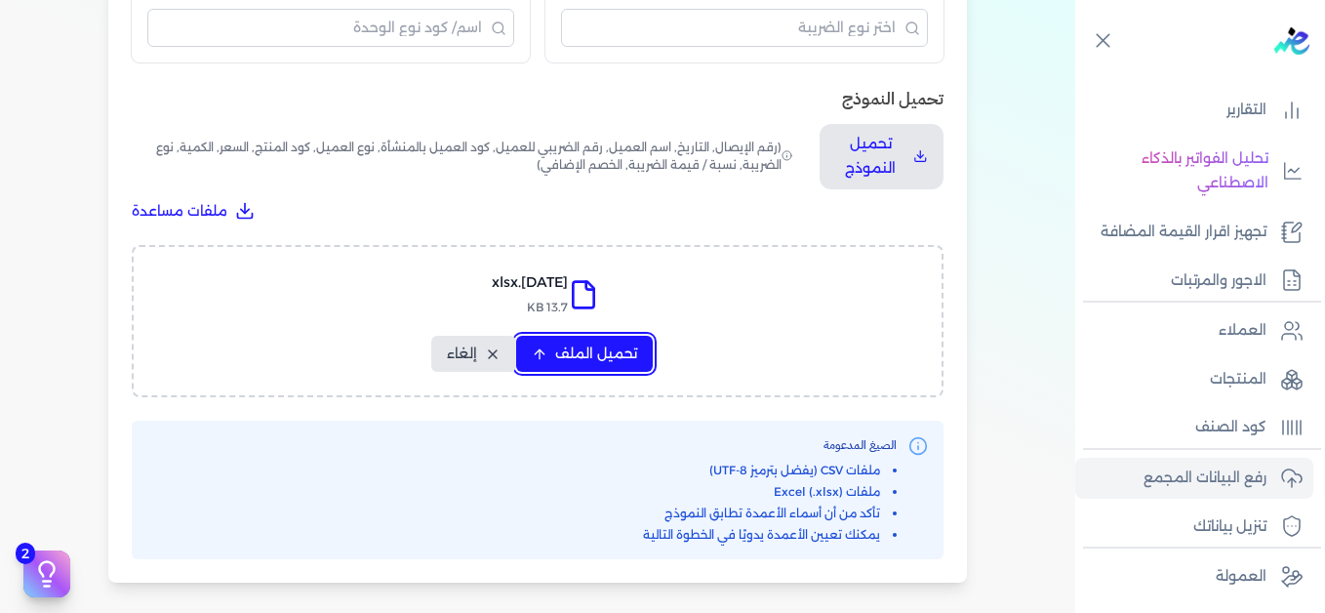
click at [601, 344] on span "تحميل الملف" at bounding box center [596, 353] width 82 height 20
select select "التاريخ"
select select "أسم العميل"
select select "نوع العميل"
select select "وصف البند"
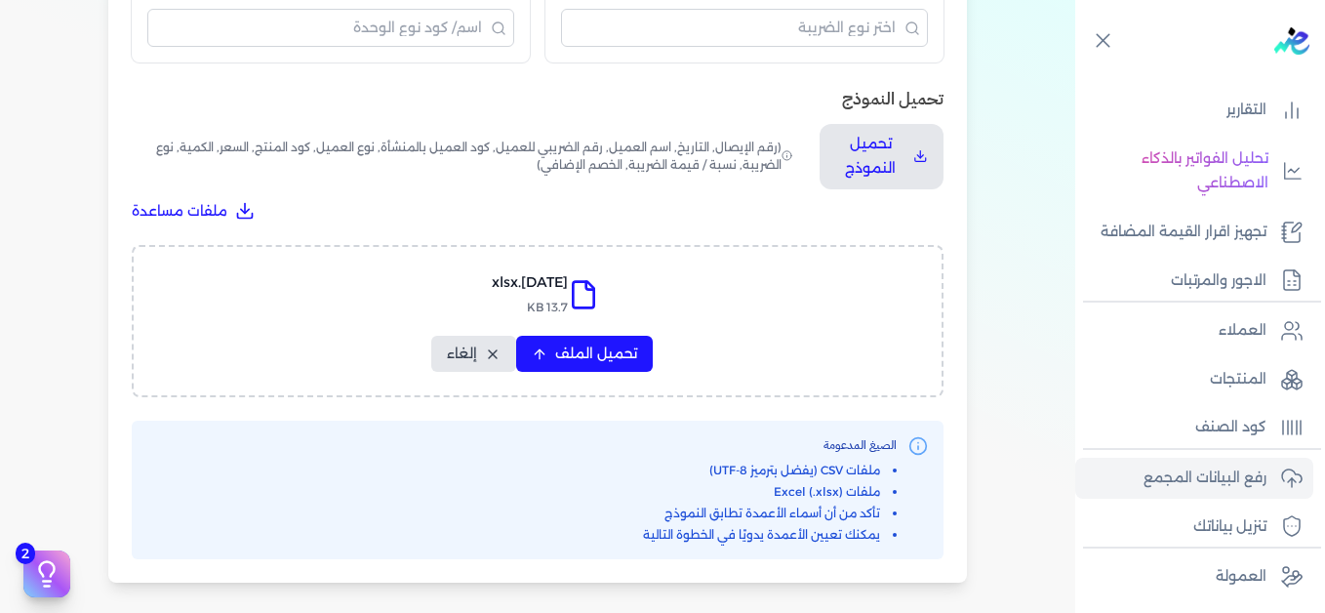
select select "السعر"
select select "الكمية"
select select "نوع الضريبة"
select select "نسبة / قيمة الضريبة"
select select "خصم اضافي"
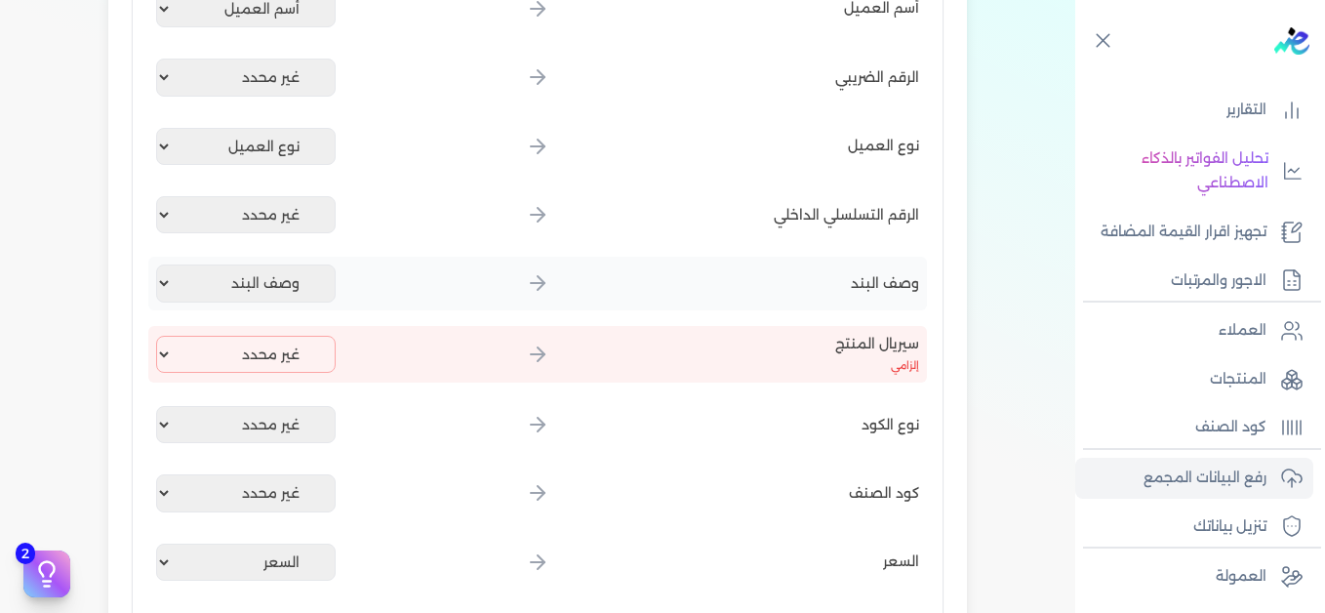
scroll to position [404, 0]
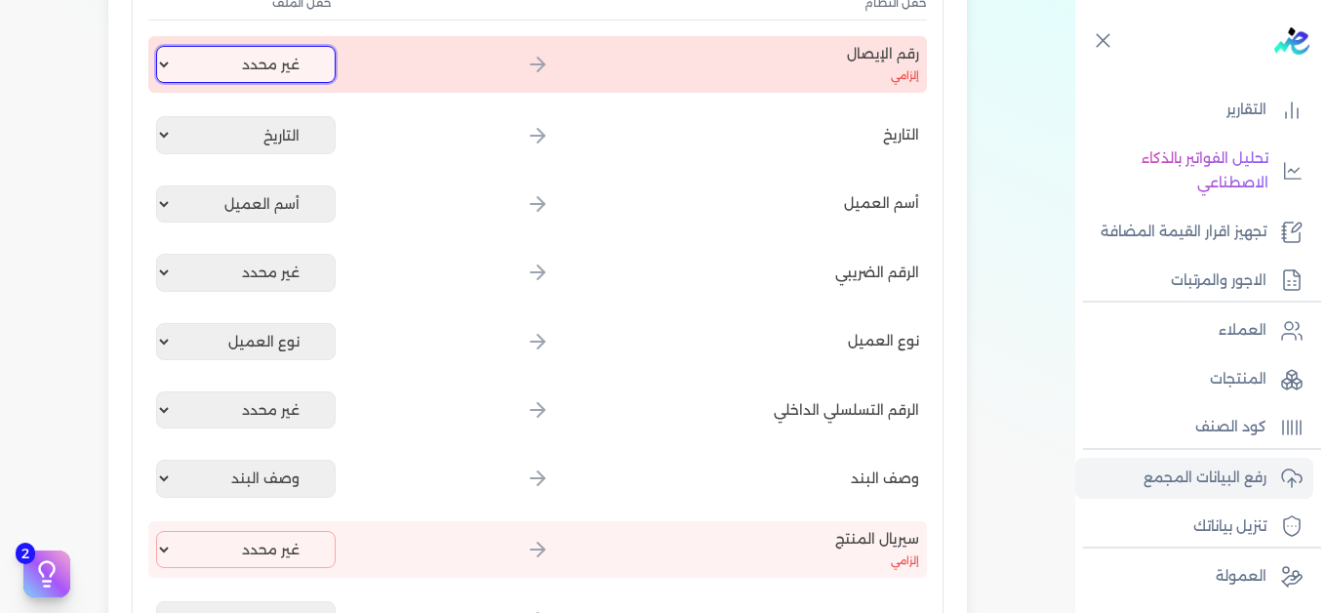
click at [272, 73] on select "غير محدد إيصال رقم التاريخ كود العميل بالمنشأة أسم العميل الرقم الضريبي للعميل …" at bounding box center [245, 64] width 179 height 37
select select "إيصال رقم"
click at [160, 46] on select "غير محدد إيصال رقم التاريخ كود العميل بالمنشأة أسم العميل الرقم الضريبي للعميل …" at bounding box center [245, 64] width 179 height 37
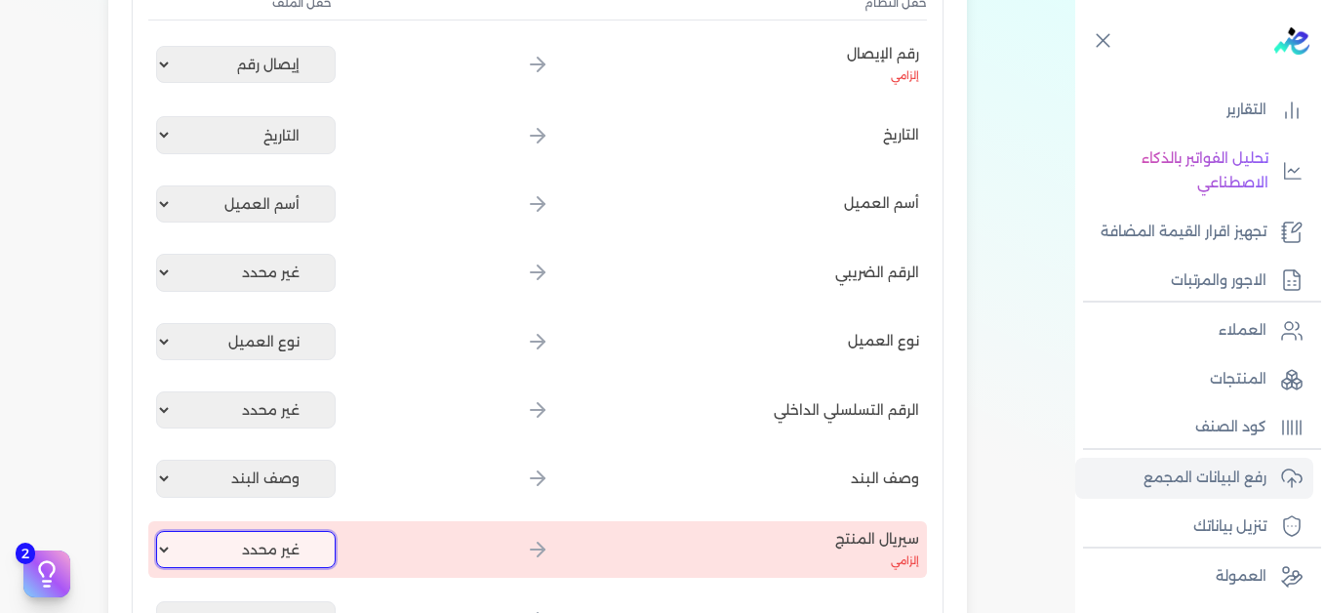
click at [257, 541] on select "غير محدد إيصال رقم التاريخ كود العميل بالمنشأة أسم العميل الرقم الضريبي للعميل …" at bounding box center [245, 549] width 179 height 37
select select "كود المنتج الداخلي"
click at [160, 531] on select "غير محدد إيصال رقم التاريخ كود العميل بالمنشأة أسم العميل الرقم الضريبي للعميل …" at bounding box center [245, 549] width 179 height 37
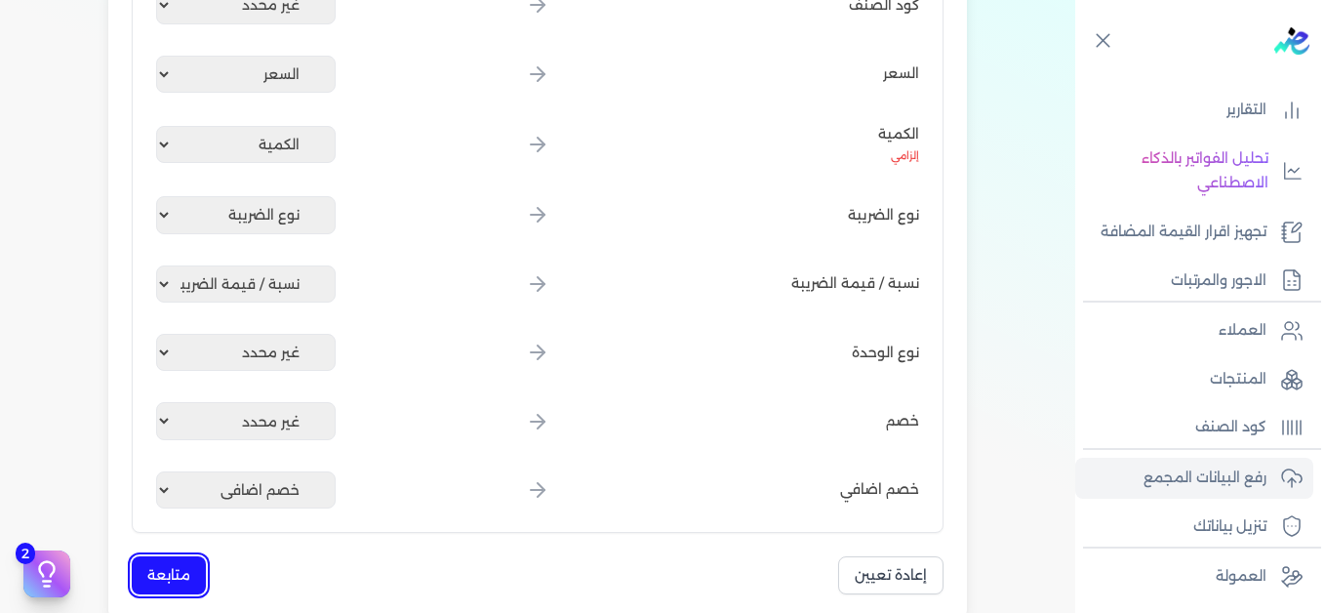
click at [195, 578] on button "متابعة" at bounding box center [169, 575] width 74 height 38
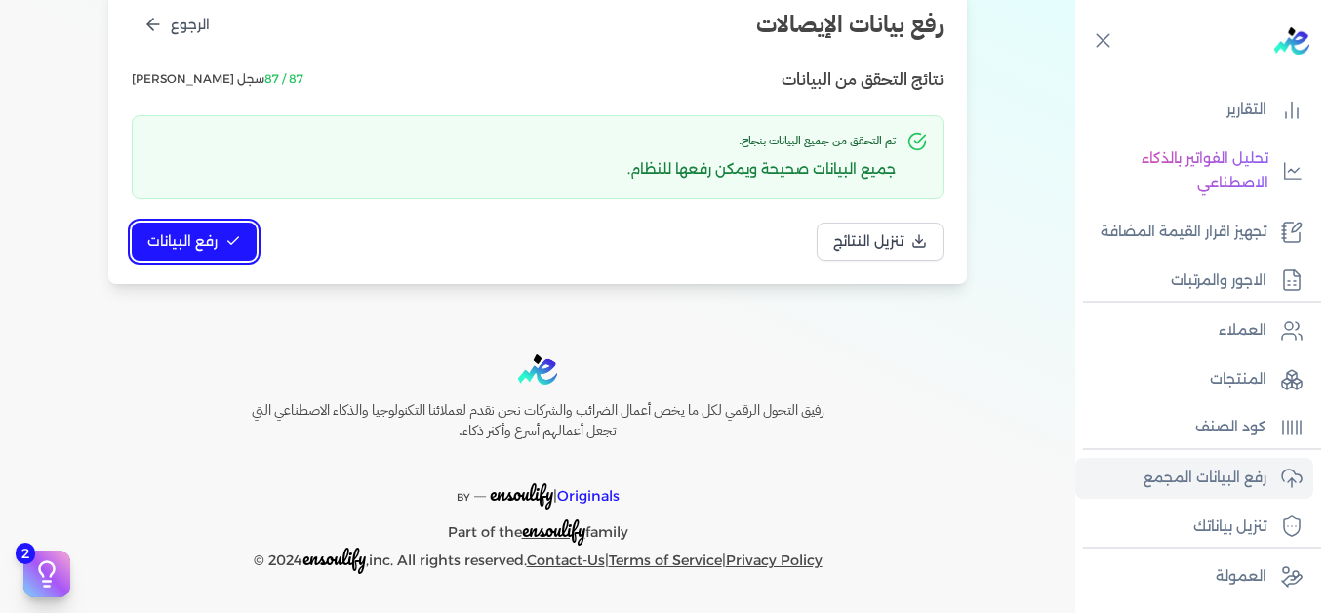
click at [257, 235] on button "رفع البيانات" at bounding box center [194, 241] width 125 height 38
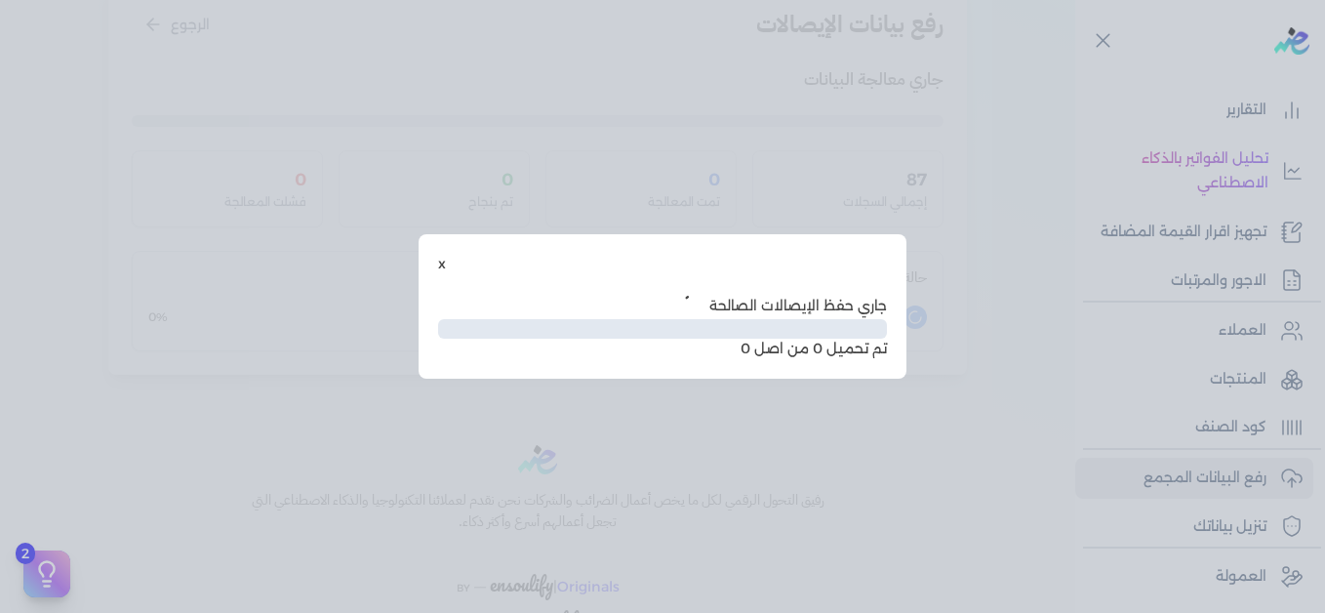
scroll to position [159, 0]
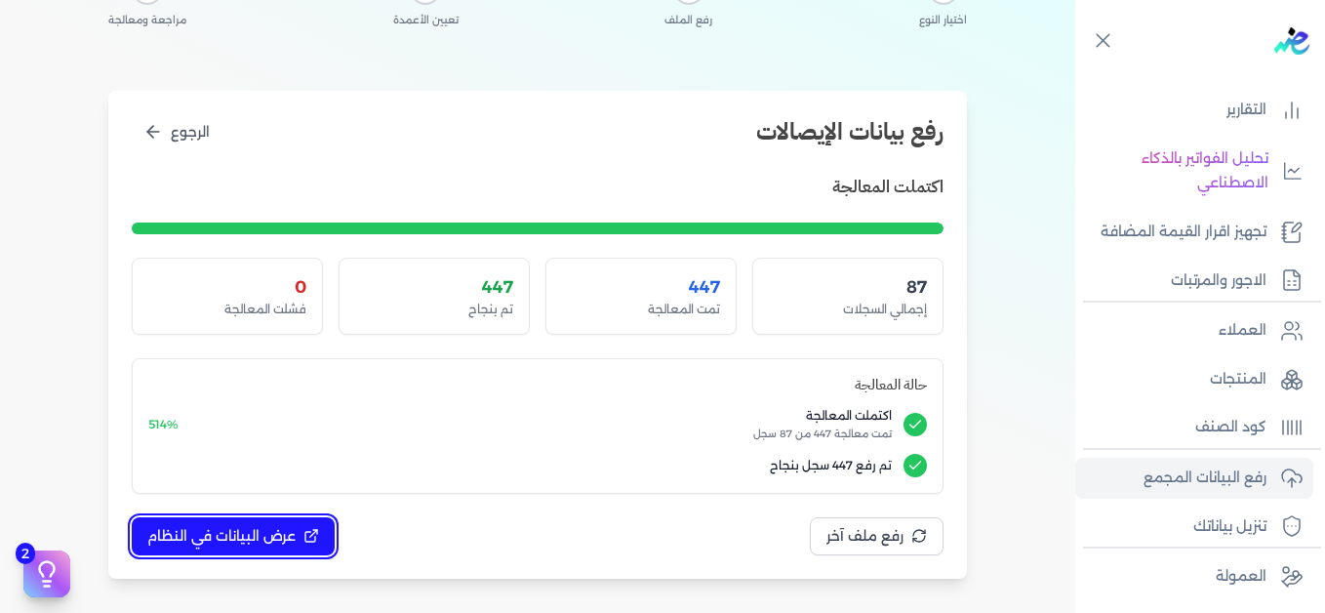
click at [324, 544] on button "عرض البيانات في النظام" at bounding box center [233, 536] width 203 height 38
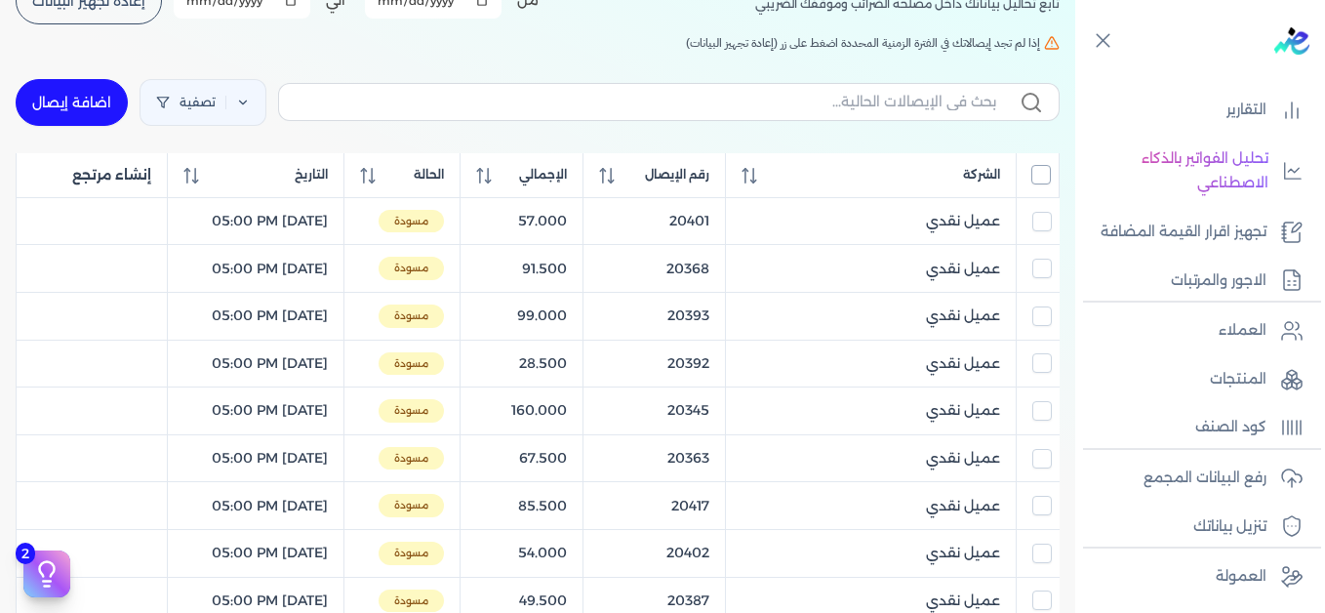
click at [1036, 173] on input "All items unselected" at bounding box center [1041, 175] width 20 height 20
checkbox input "true"
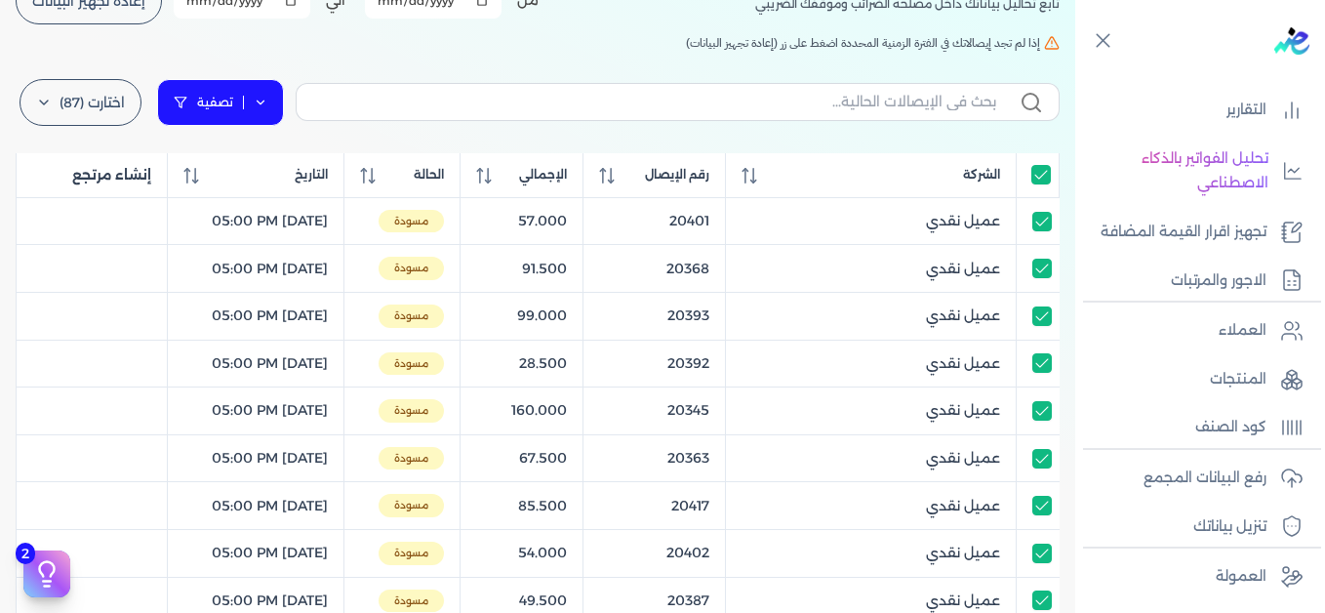
click at [267, 99] on icon at bounding box center [261, 103] width 14 height 14
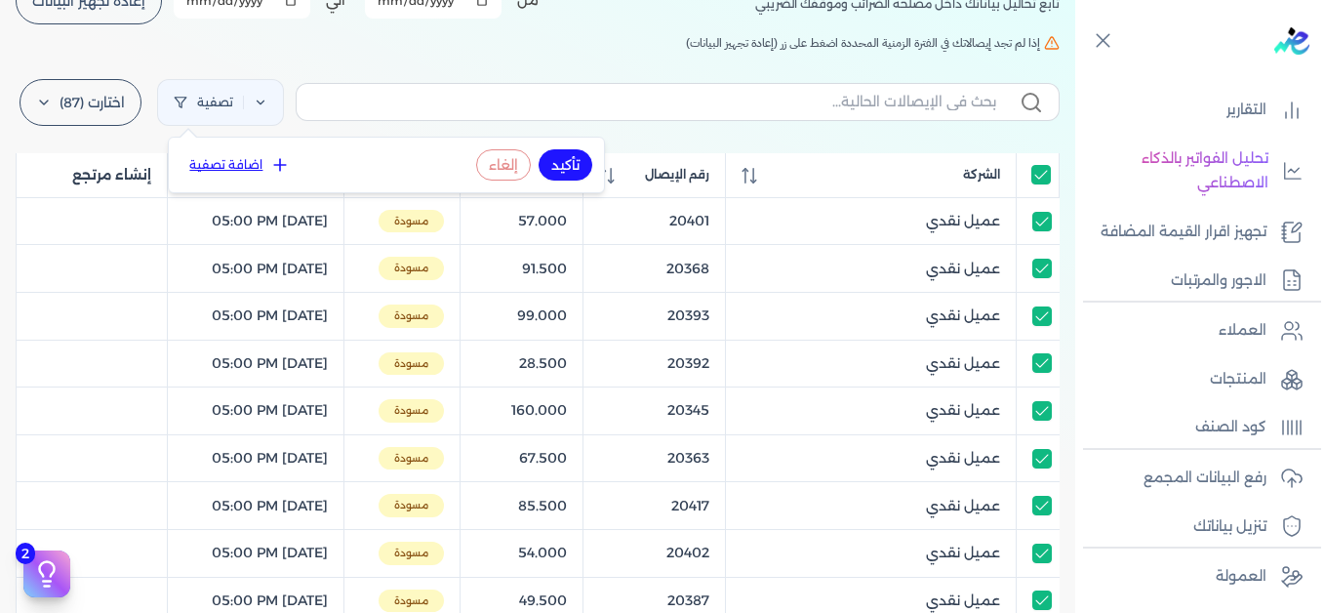
click at [270, 168] on icon at bounding box center [280, 165] width 20 height 20
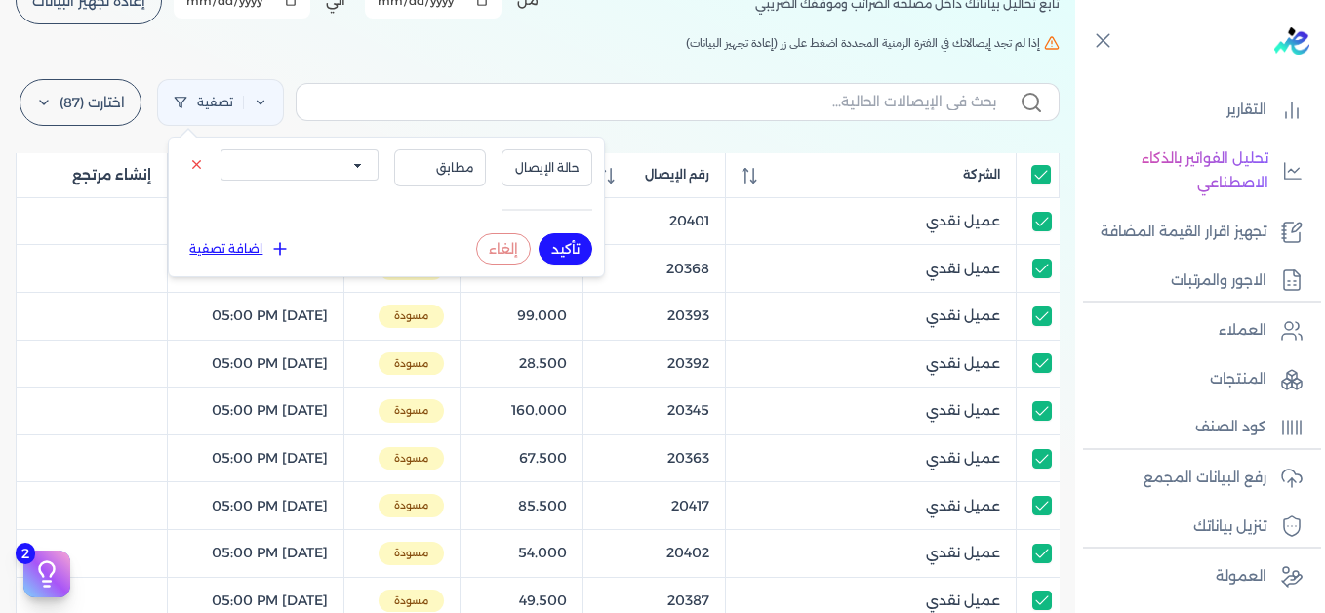
click at [296, 177] on select "الكل مقبولة غير مقبولة يتم مراجعتها ملغية مرفوضة مسودة" at bounding box center [299, 164] width 158 height 31
select select "draft"
click at [220, 149] on select "الكل مقبولة غير مقبولة يتم مراجعتها ملغية مرفوضة مسودة" at bounding box center [299, 164] width 158 height 31
drag, startPoint x: 571, startPoint y: 245, endPoint x: 404, endPoint y: 48, distance: 258.2
click at [572, 245] on button "تأكيد" at bounding box center [565, 248] width 54 height 31
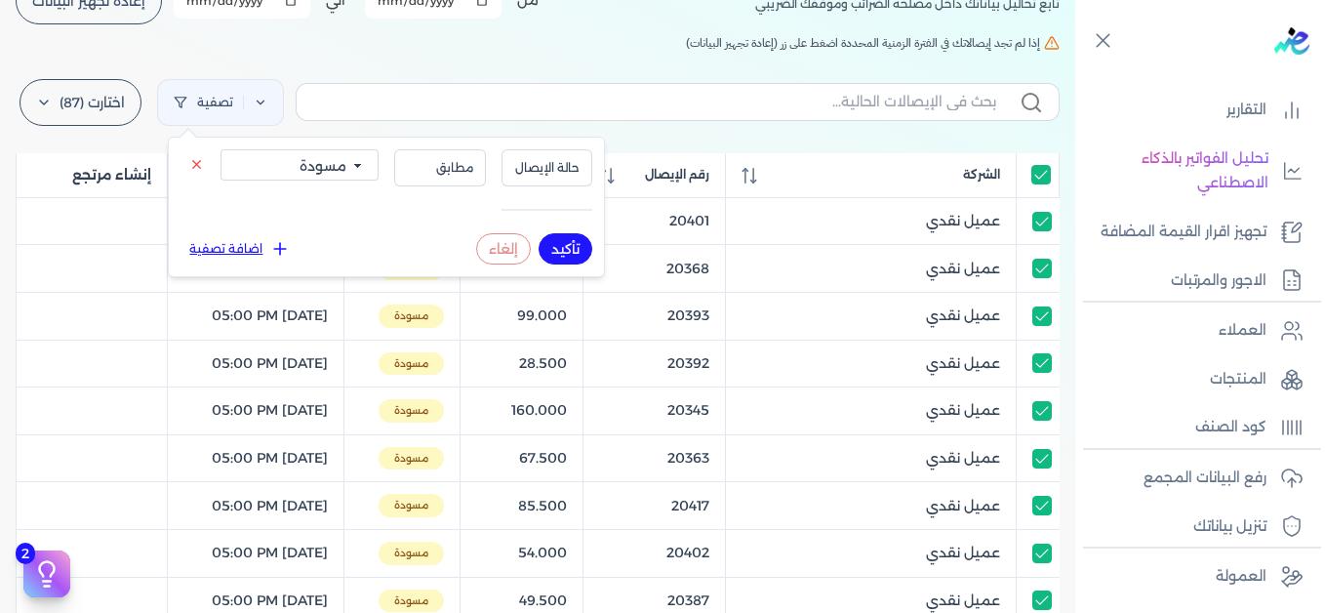
click at [404, 48] on h5 "إذا لم تجد إيصالاتك في الفترة الزمنية المحددة اضغط على زر (إعادة تجهيز البيانات)" at bounding box center [538, 43] width 1044 height 18
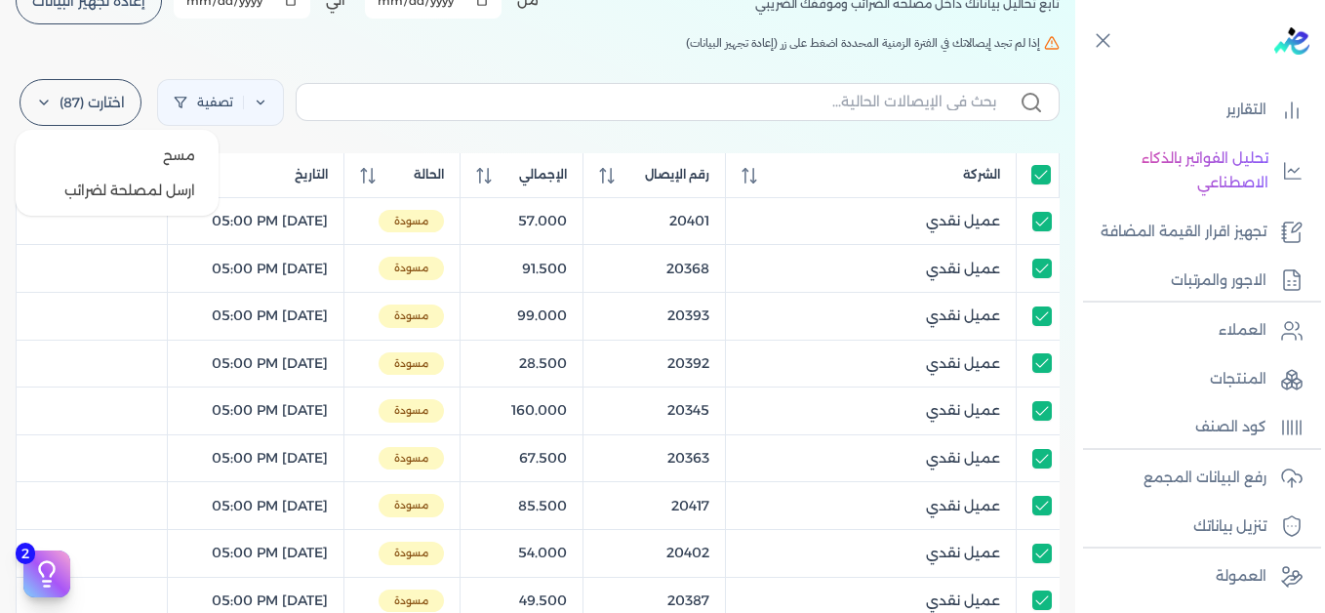
click at [52, 109] on icon at bounding box center [44, 103] width 16 height 16
click at [127, 184] on button "ارسل لمصلحة لضرائب" at bounding box center [116, 190] width 187 height 35
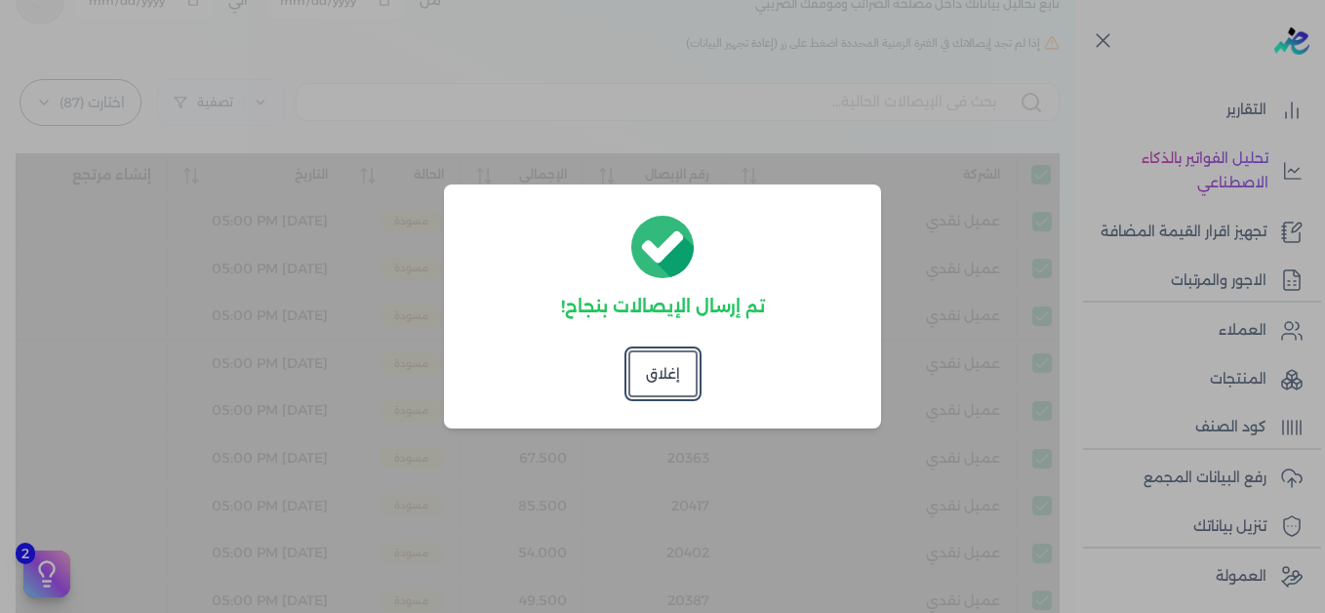
checkbox input "true"
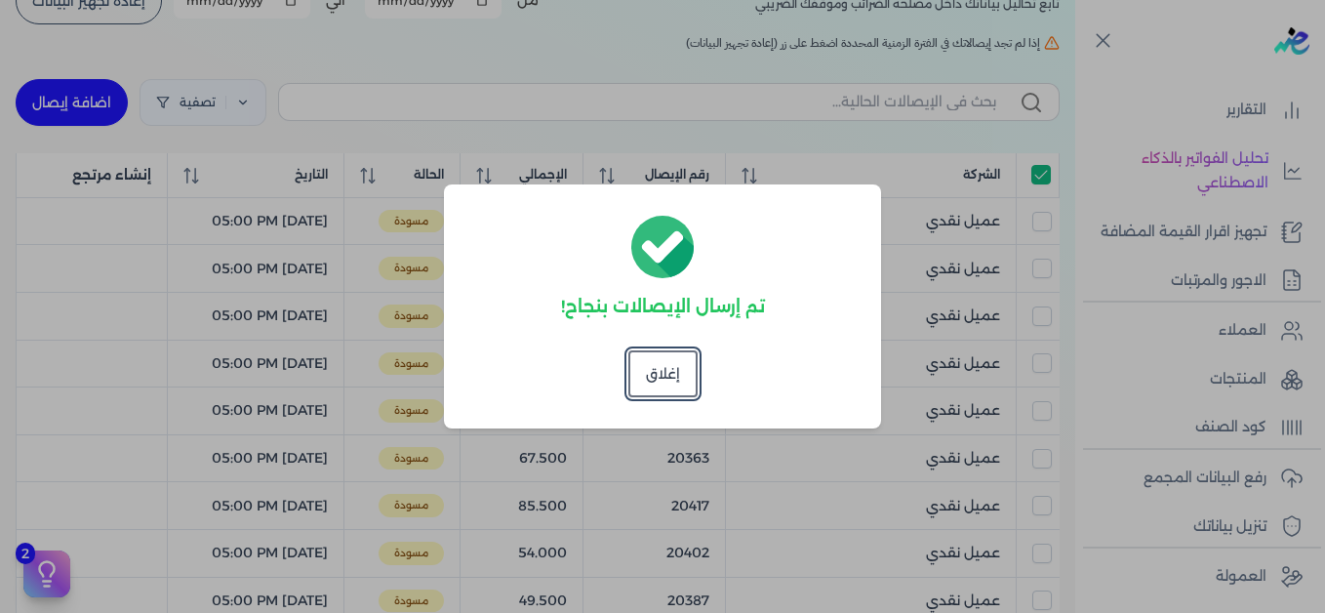
click at [631, 58] on dialog "تم إرسال الإيصالات بنجاح! إغلاق" at bounding box center [662, 306] width 1325 height 613
click at [656, 377] on button "إغلاق" at bounding box center [662, 373] width 69 height 47
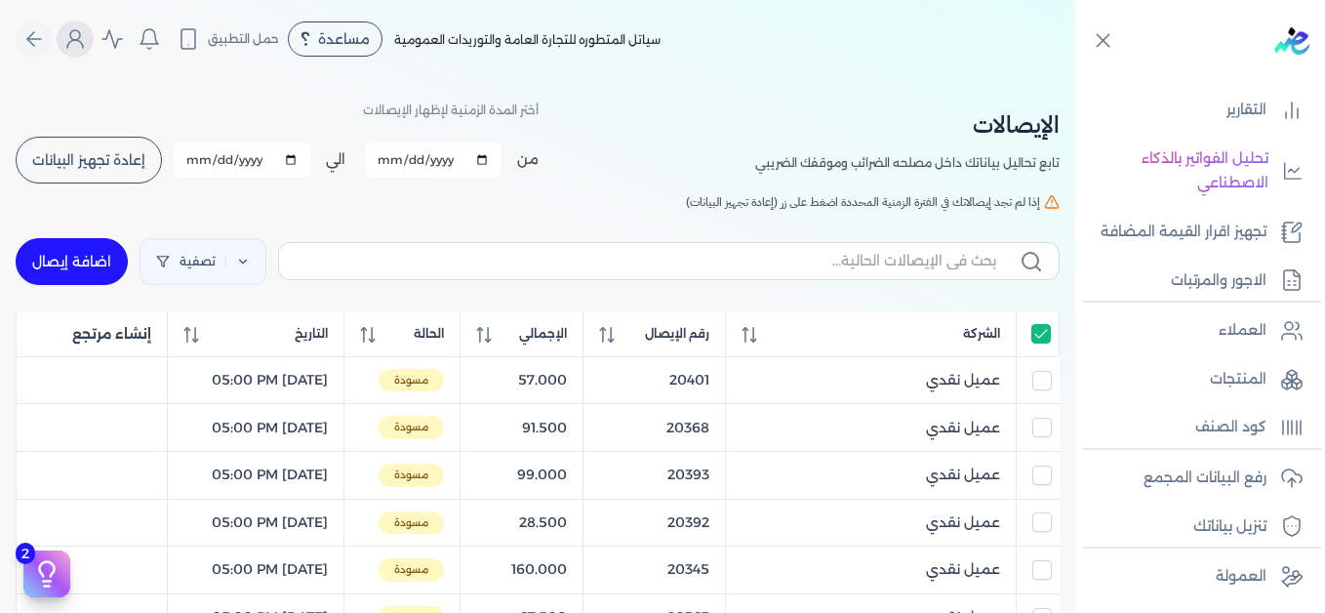
click at [82, 44] on icon "Global" at bounding box center [74, 38] width 23 height 23
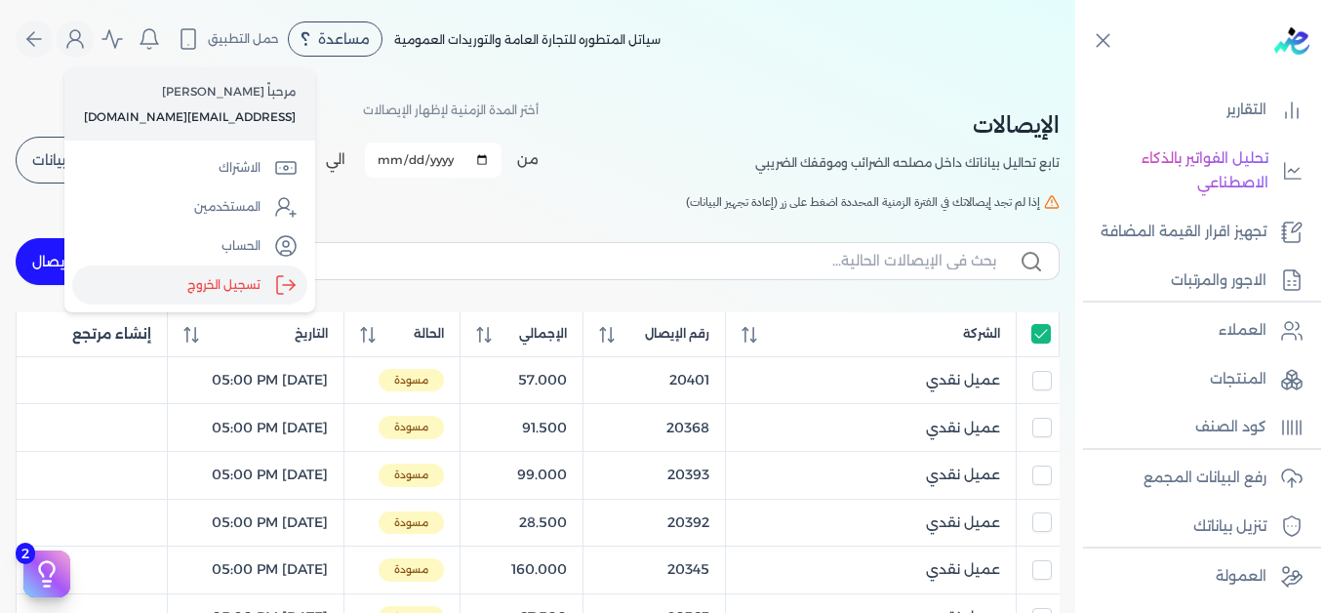
click at [223, 280] on label "تسجيل الخروج" at bounding box center [189, 284] width 235 height 39
click at [1075, 78] on input "Close" at bounding box center [1075, 78] width 0 height 0
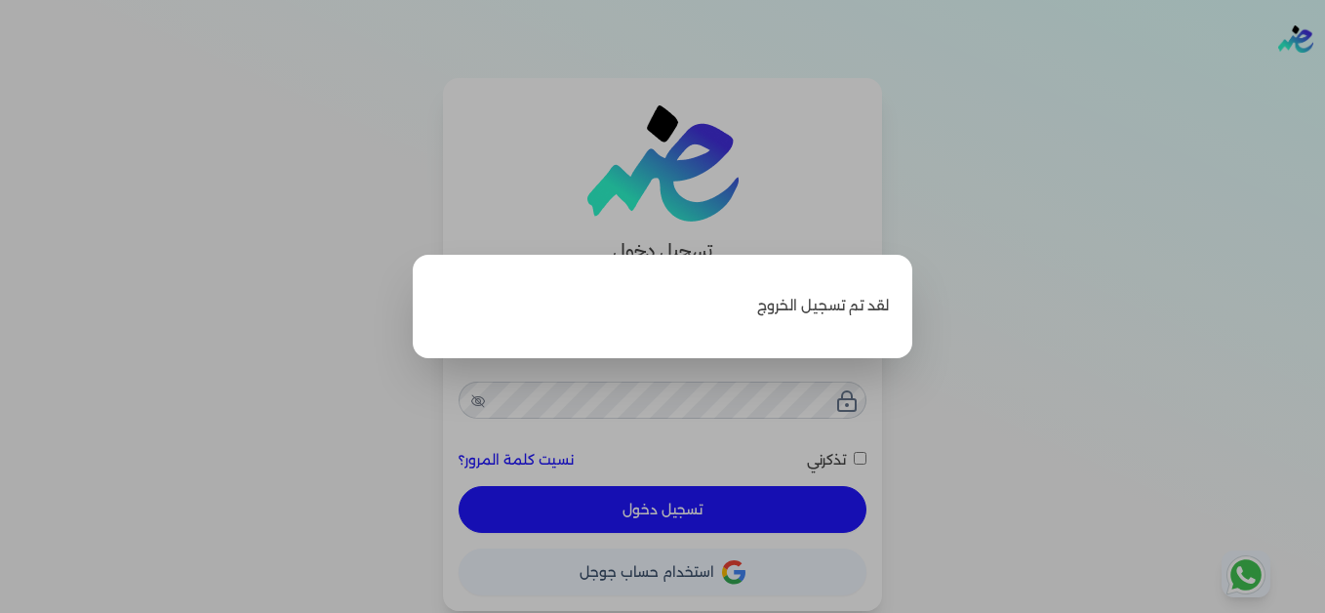
click at [997, 326] on label "Close" at bounding box center [662, 306] width 1325 height 613
click at [1324, 78] on input "Close" at bounding box center [1325, 78] width 0 height 0
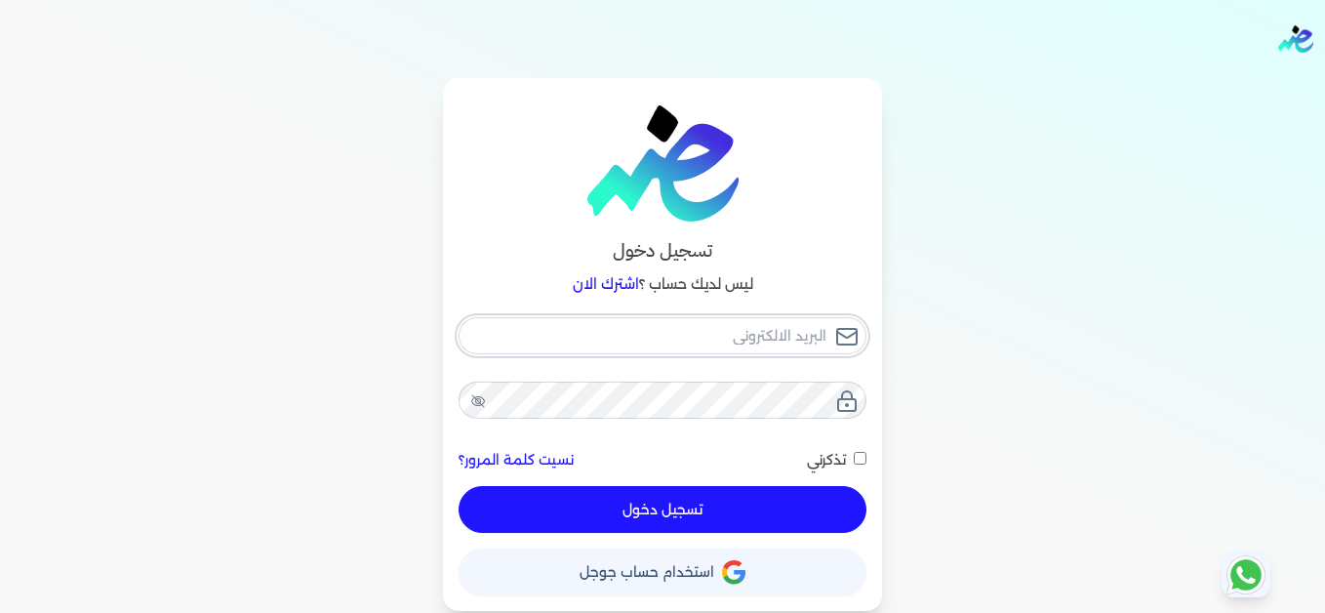
click at [737, 333] on input "email" at bounding box center [662, 335] width 408 height 37
type input "[EMAIL_ADDRESS][DOMAIN_NAME]"
click at [781, 523] on button "تسجيل دخول" at bounding box center [662, 509] width 408 height 47
checkbox input "false"
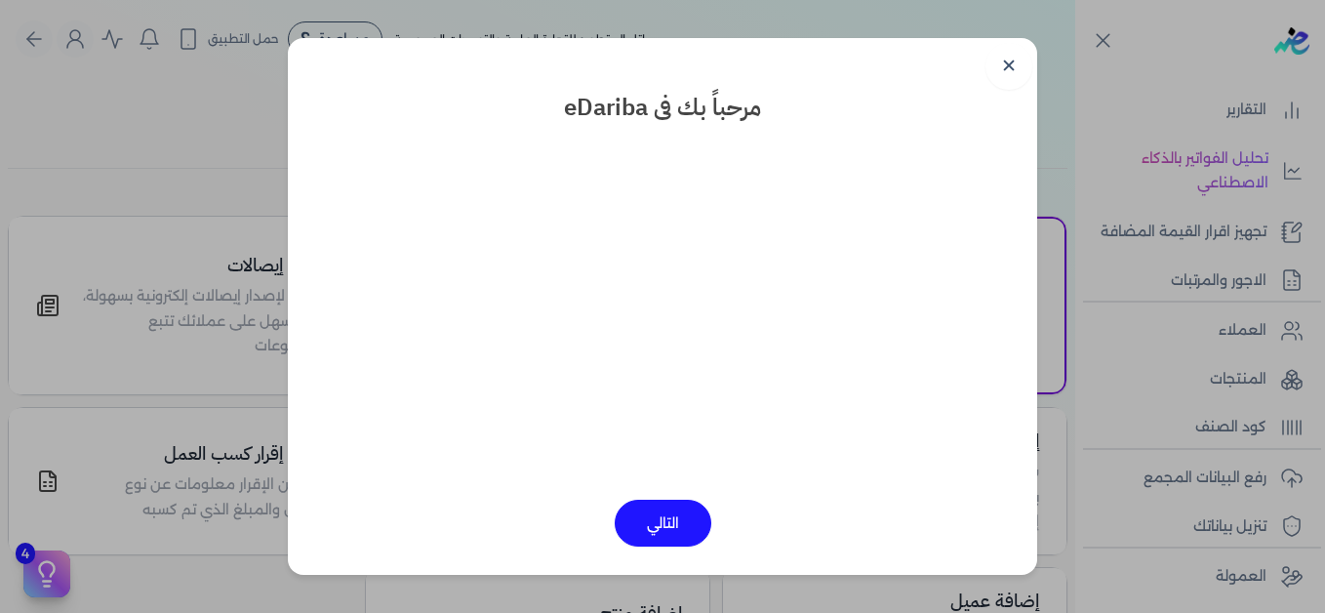
click at [1011, 67] on link "✕" at bounding box center [1008, 66] width 47 height 47
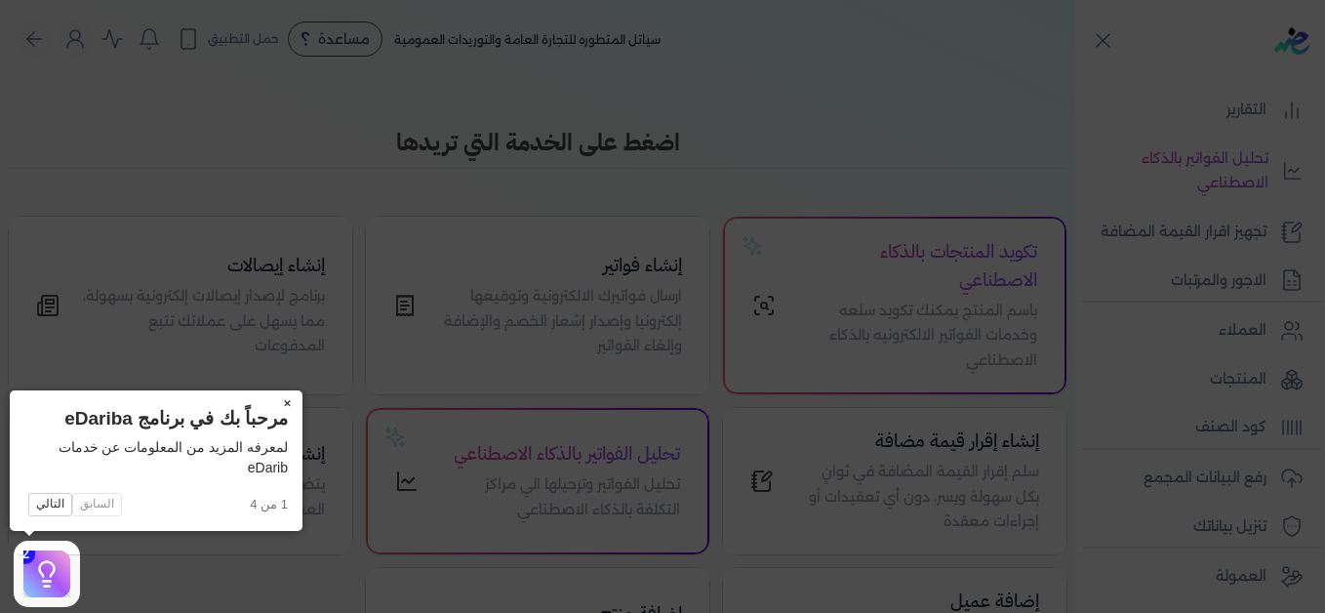
click at [288, 407] on button "×" at bounding box center [286, 403] width 31 height 27
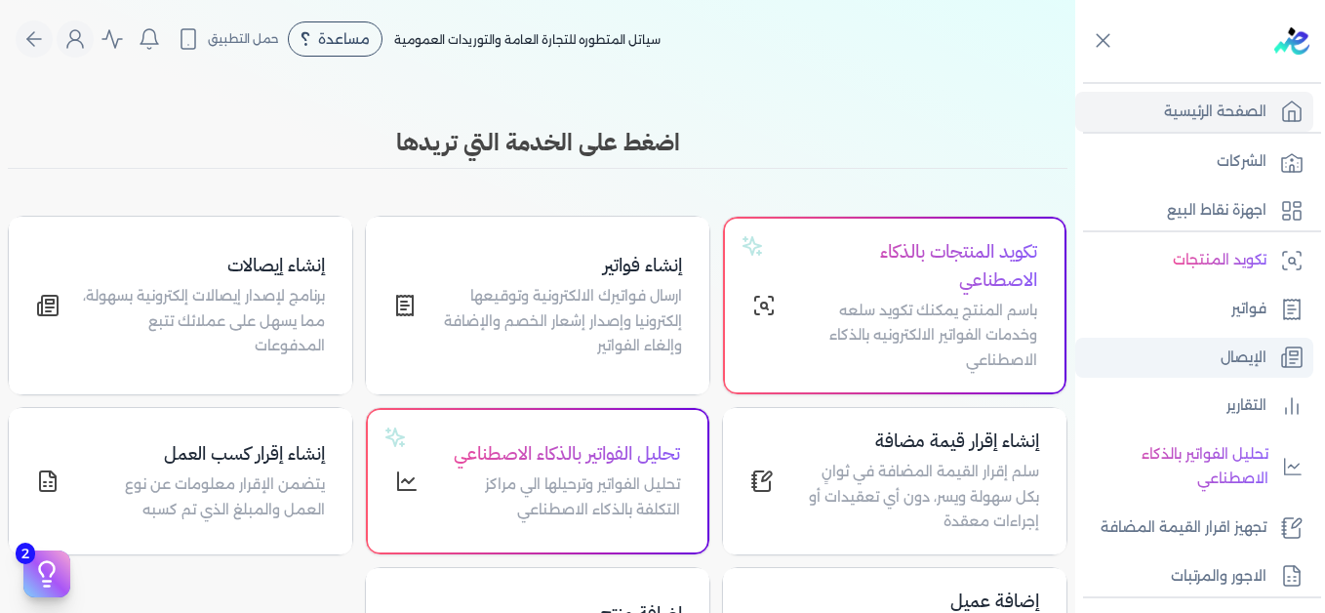
click at [1257, 352] on p "الإيصال" at bounding box center [1243, 357] width 46 height 25
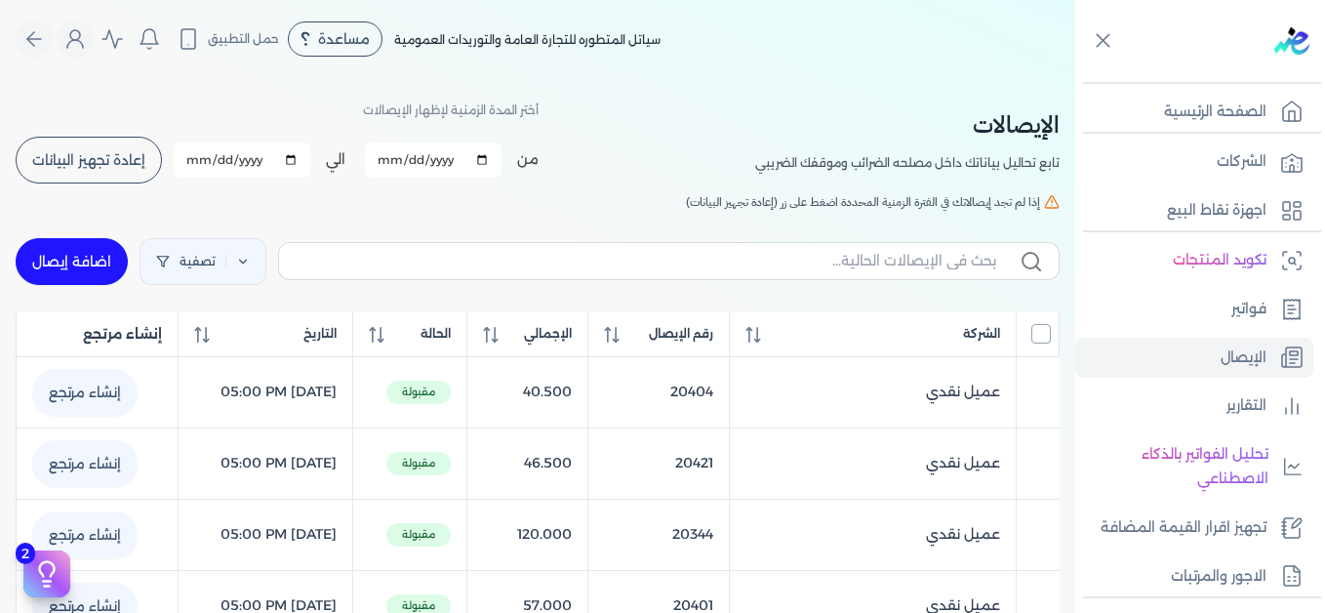
click at [1038, 332] on input "All items unselected" at bounding box center [1041, 334] width 20 height 20
checkbox input "true"
click at [250, 262] on icon at bounding box center [243, 262] width 14 height 14
click at [248, 319] on button "اضافة تصفية" at bounding box center [221, 323] width 118 height 23
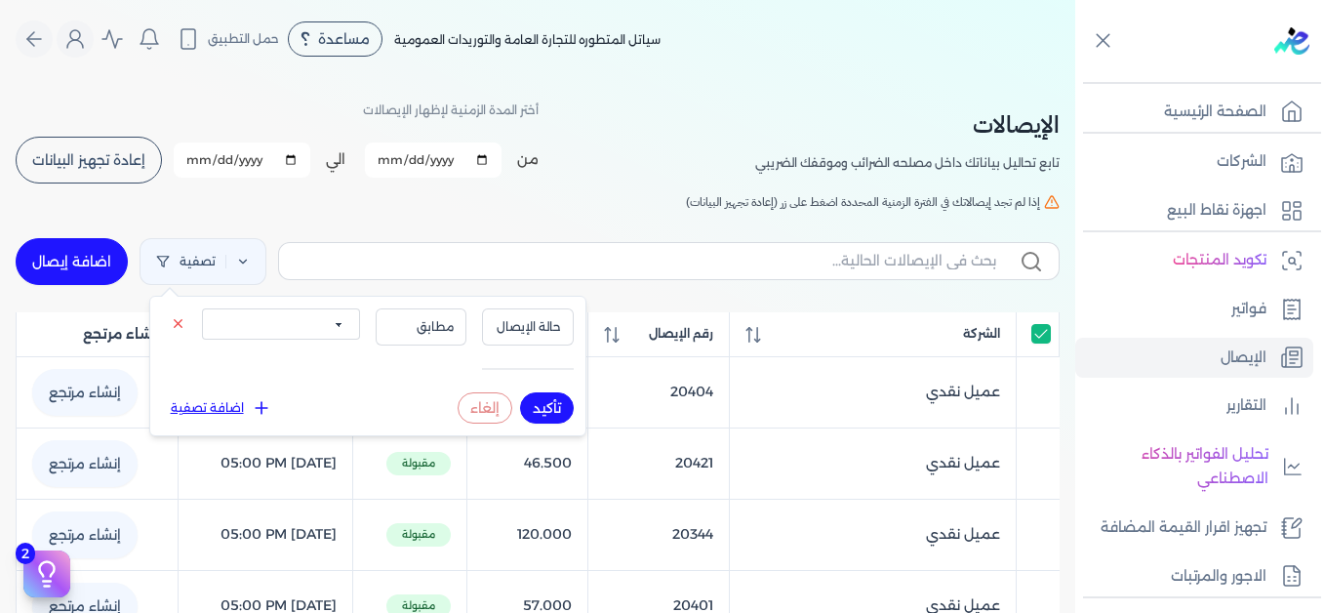
click at [310, 316] on select "الكل مقبولة غير مقبولة يتم مراجعتها ملغية مرفوضة مسودة" at bounding box center [281, 323] width 158 height 31
select select "draft"
click at [202, 308] on select "الكل مقبولة غير مقبولة يتم مراجعتها ملغية مرفوضة مسودة" at bounding box center [281, 323] width 158 height 31
click at [546, 407] on button "تأكيد" at bounding box center [547, 407] width 54 height 31
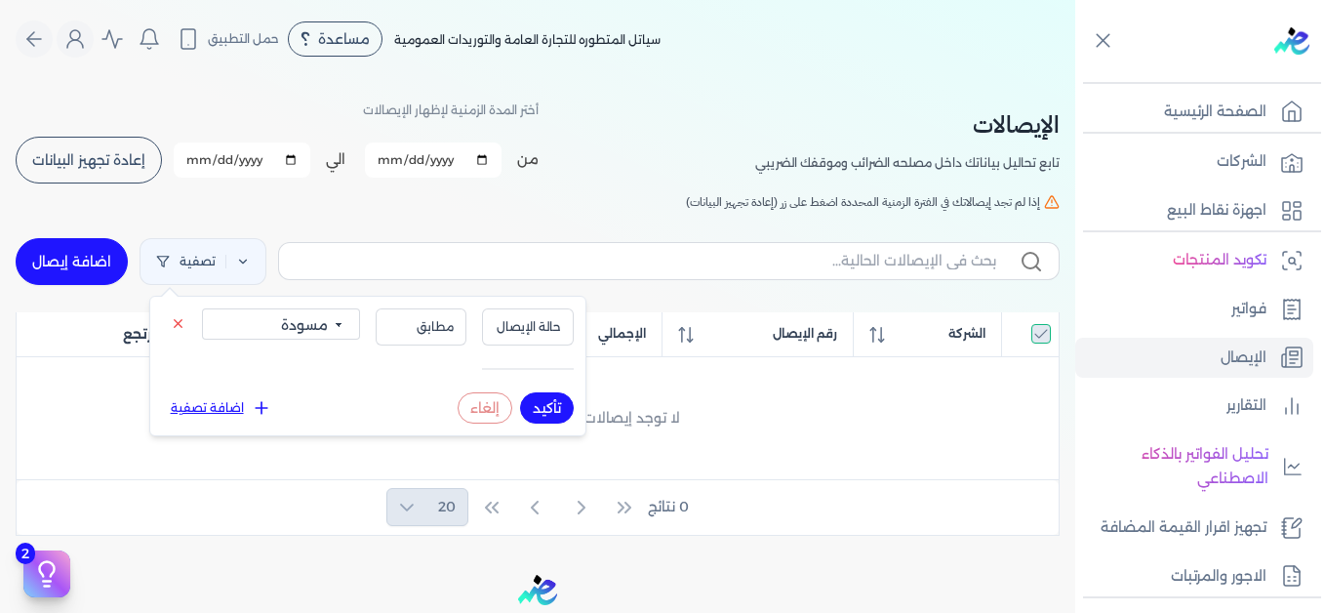
click at [567, 196] on h5 "إذا لم تجد إيصالاتك في الفترة الزمنية المحددة اضغط على زر (إعادة تجهيز البيانات)" at bounding box center [538, 202] width 1044 height 18
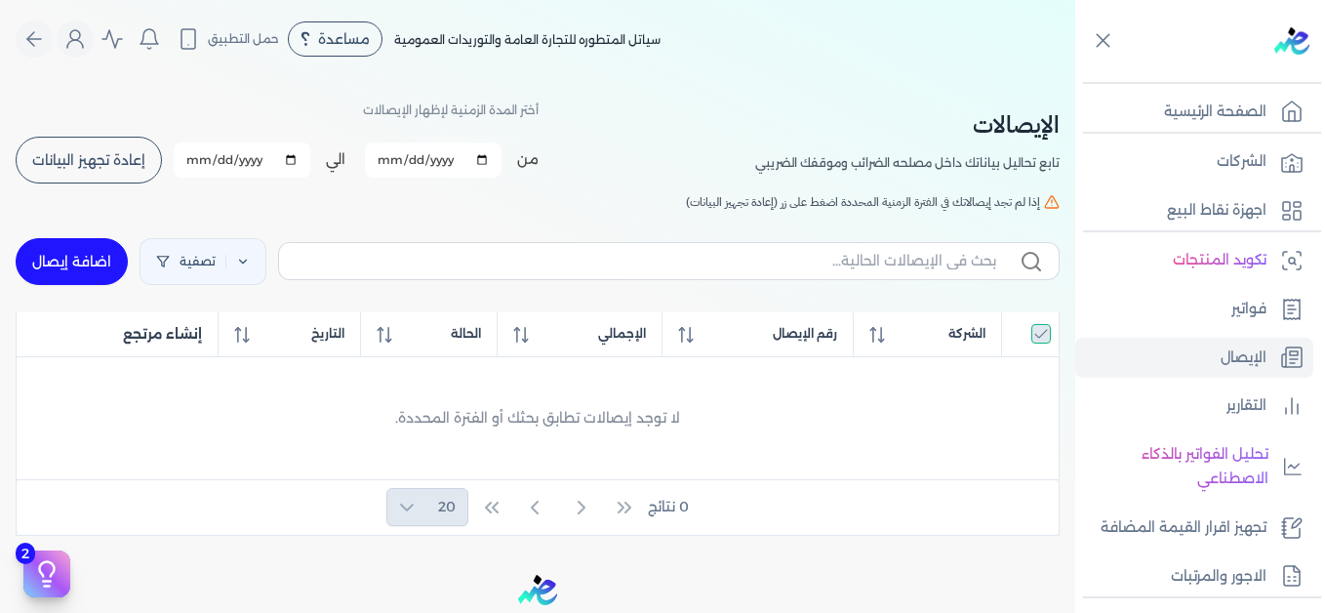
click at [111, 166] on span "إعادة تجهيز البيانات" at bounding box center [88, 160] width 113 height 14
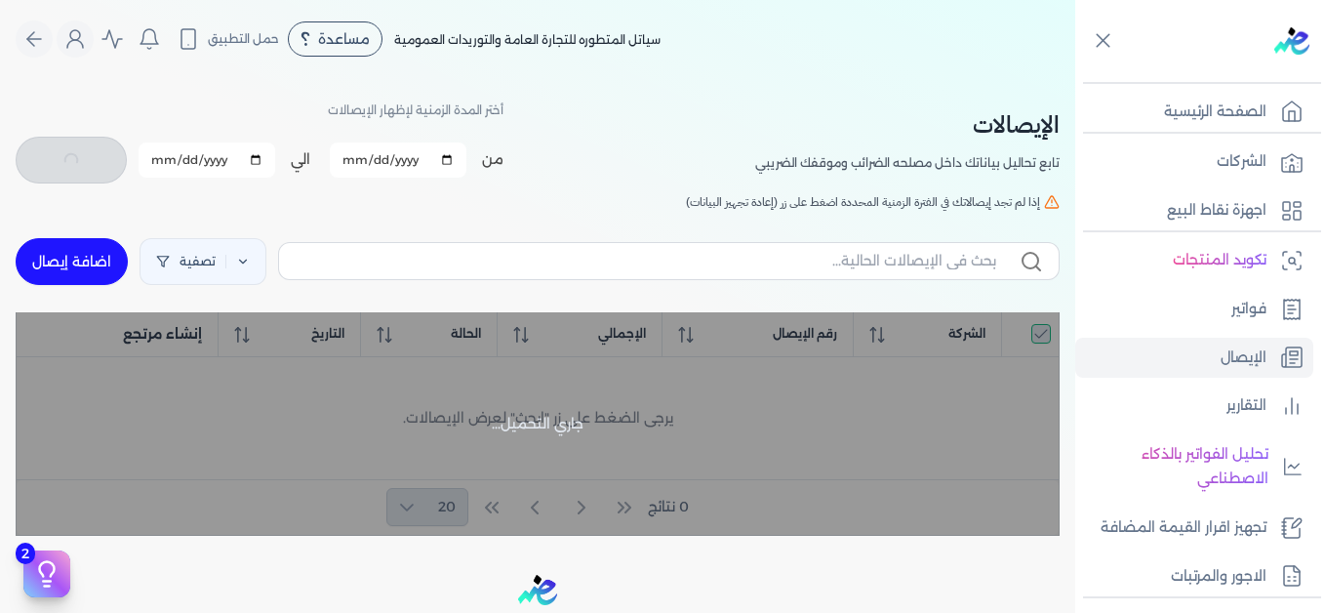
checkbox input "true"
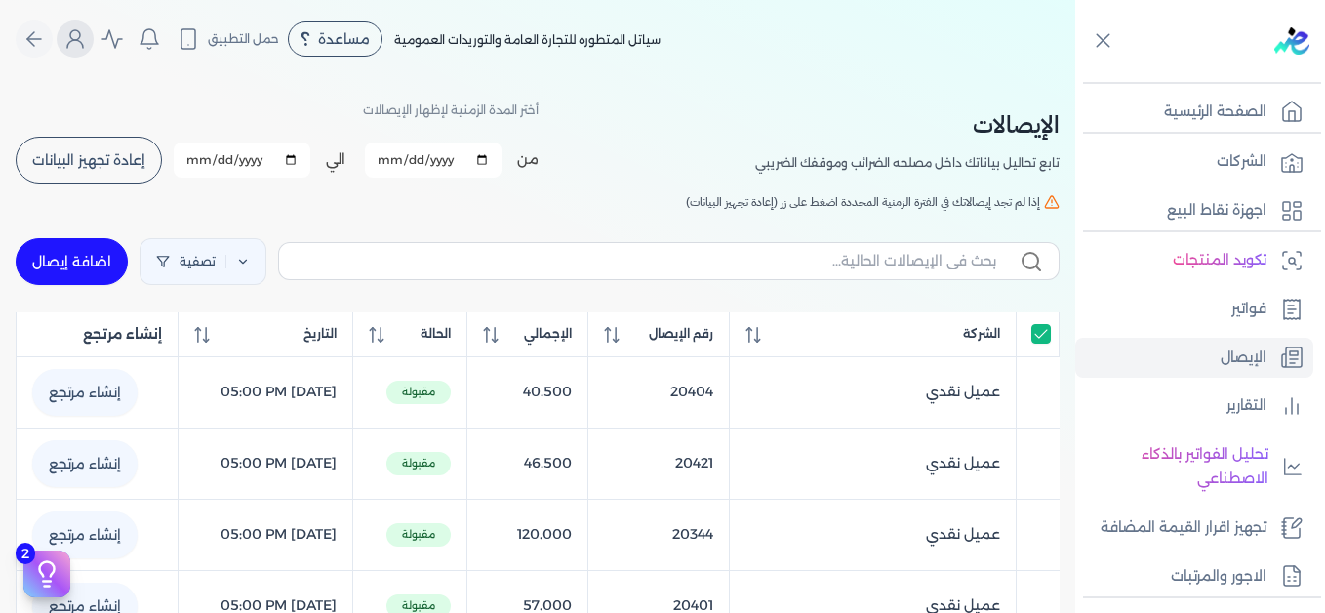
click at [73, 47] on icon "Global" at bounding box center [74, 38] width 23 height 23
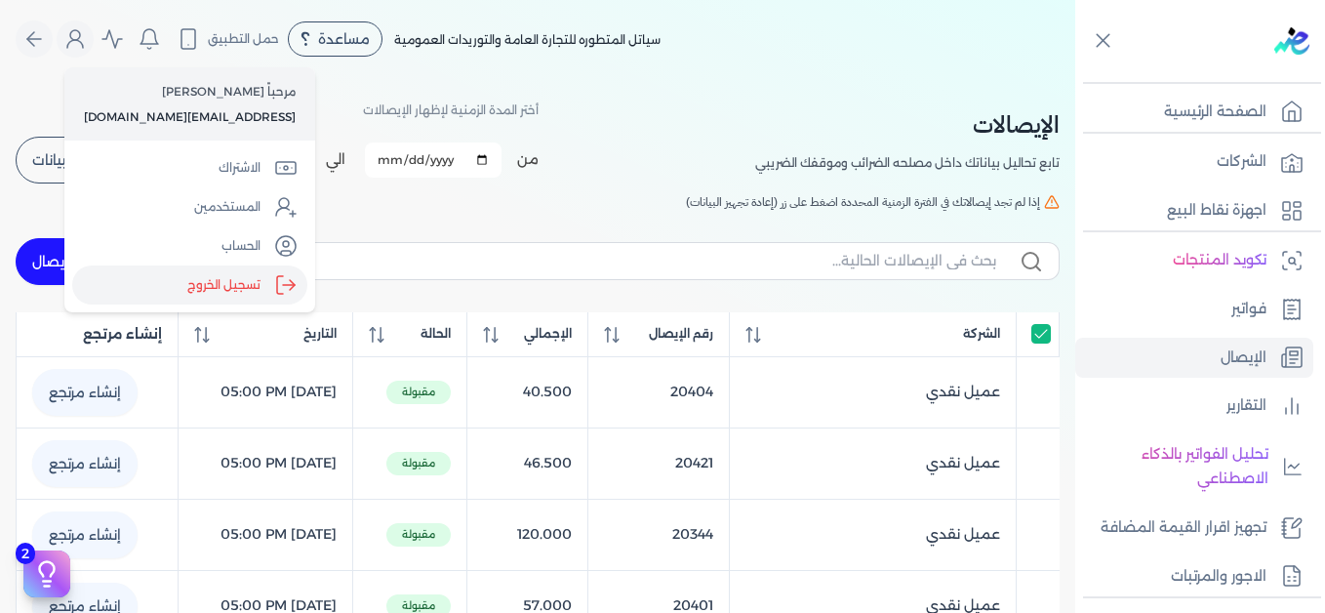
click at [218, 283] on label "تسجيل الخروج" at bounding box center [189, 284] width 235 height 39
click at [1075, 78] on input "Close" at bounding box center [1075, 78] width 0 height 0
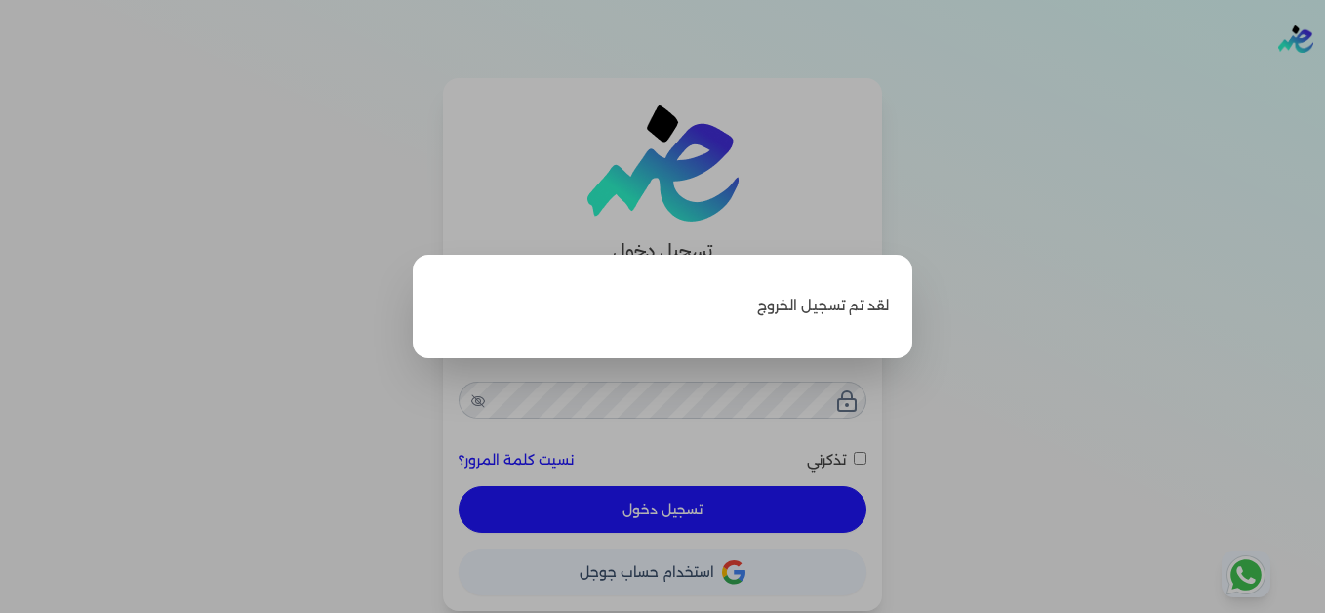
click at [1004, 230] on label "Close" at bounding box center [662, 306] width 1325 height 613
click at [1324, 78] on input "Close" at bounding box center [1325, 78] width 0 height 0
